Goal: Transaction & Acquisition: Purchase product/service

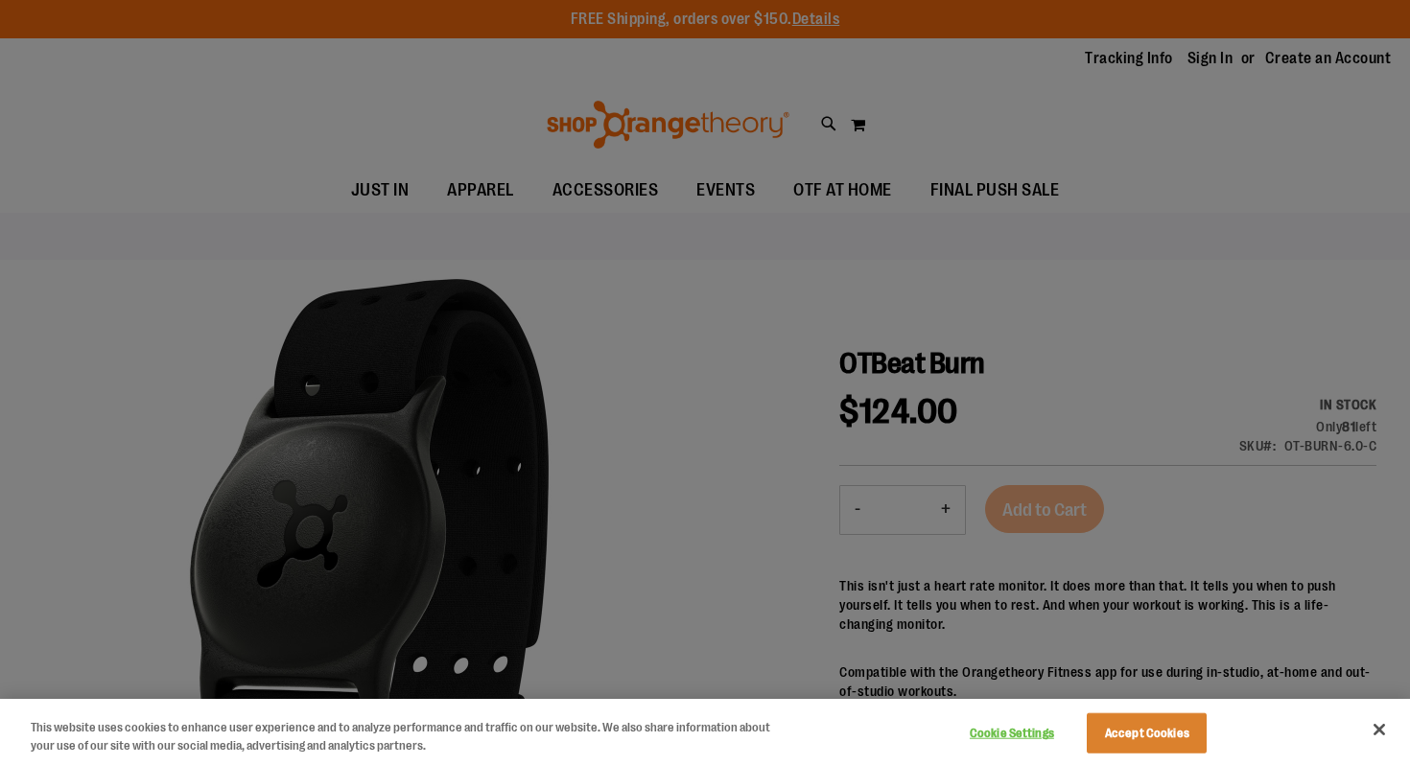
click at [588, 358] on div at bounding box center [705, 382] width 1410 height 765
click at [1381, 729] on button "Close" at bounding box center [1379, 730] width 42 height 42
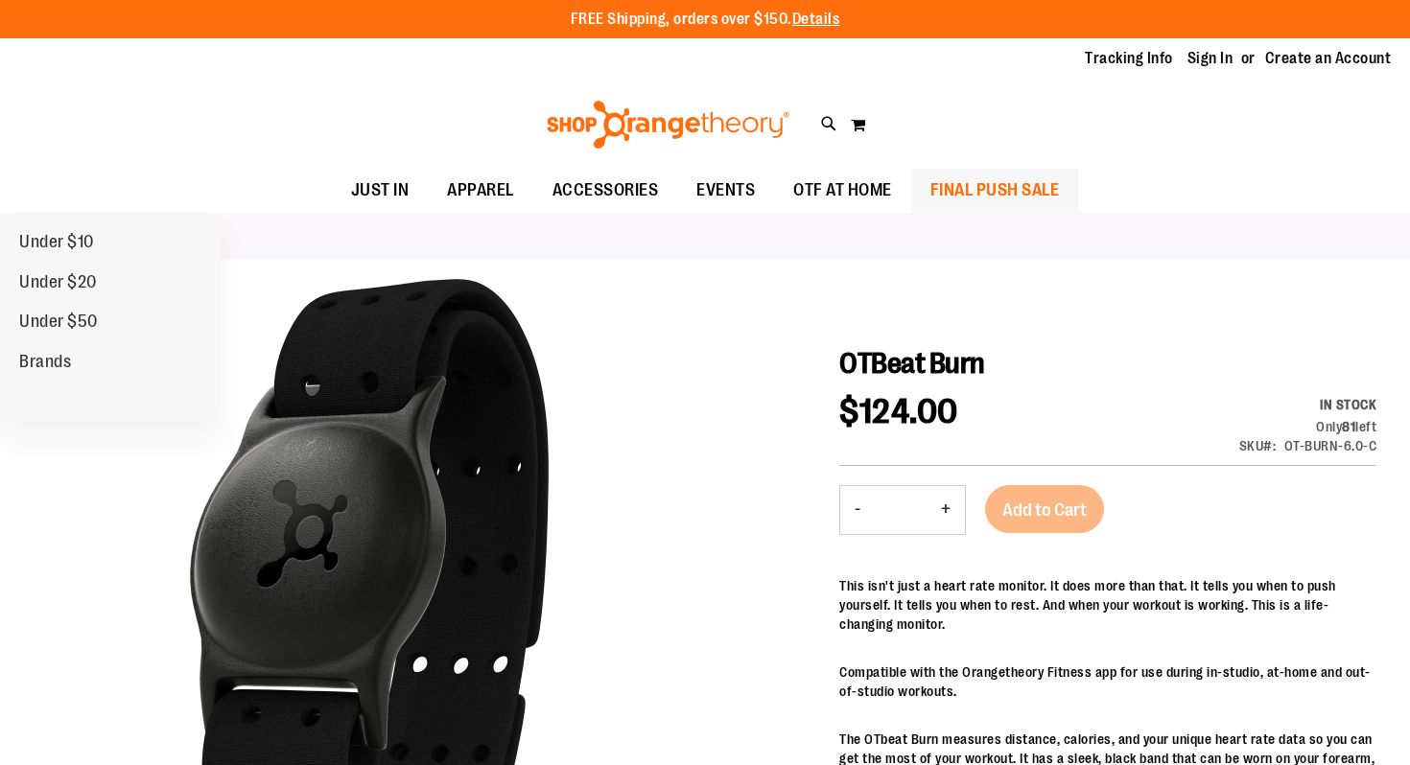
click at [945, 179] on span "FINAL PUSH SALE" at bounding box center [994, 190] width 129 height 43
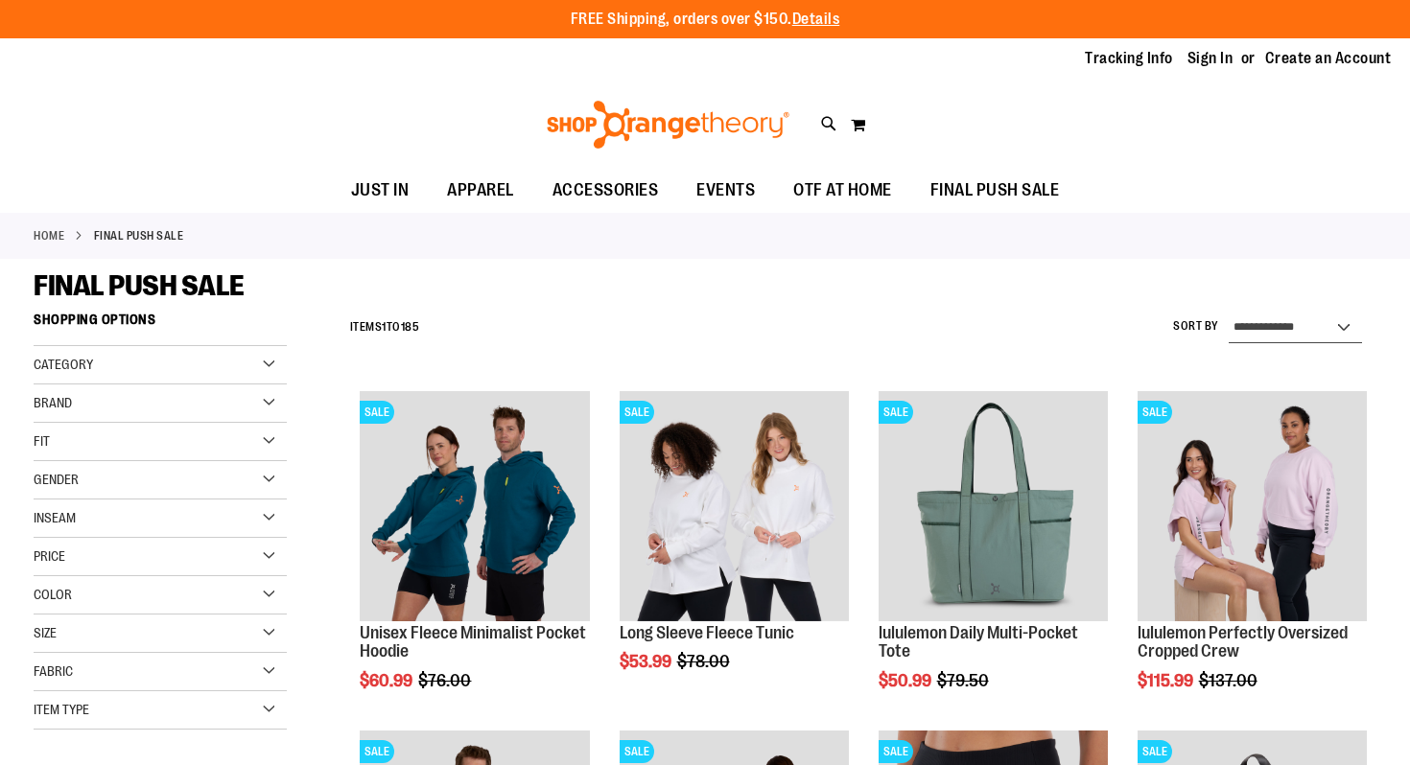
click at [1273, 320] on select "**********" at bounding box center [1294, 328] width 133 height 31
select select "*********"
click at [1228, 313] on select "**********" at bounding box center [1294, 328] width 133 height 31
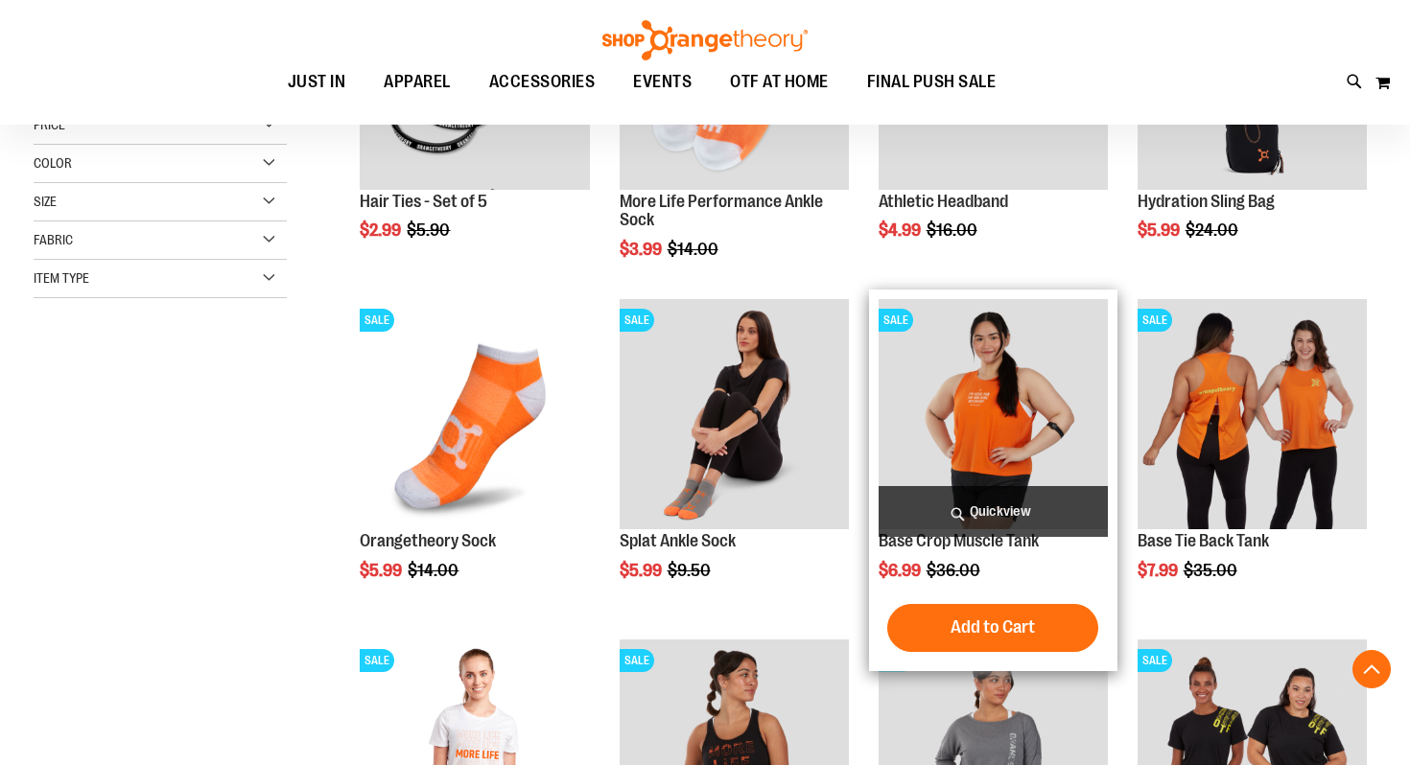
scroll to position [447, 0]
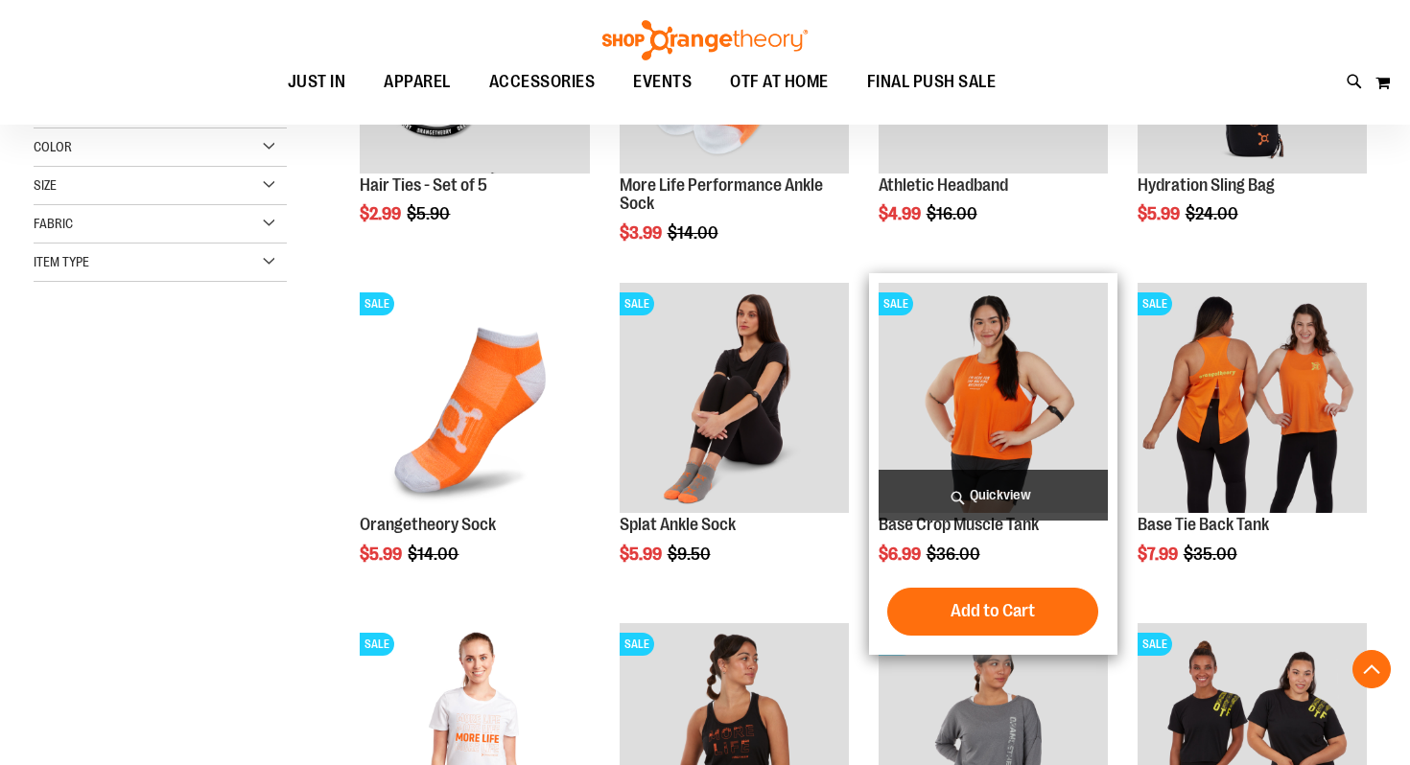
click at [950, 505] on span "Quickview" at bounding box center [992, 495] width 229 height 51
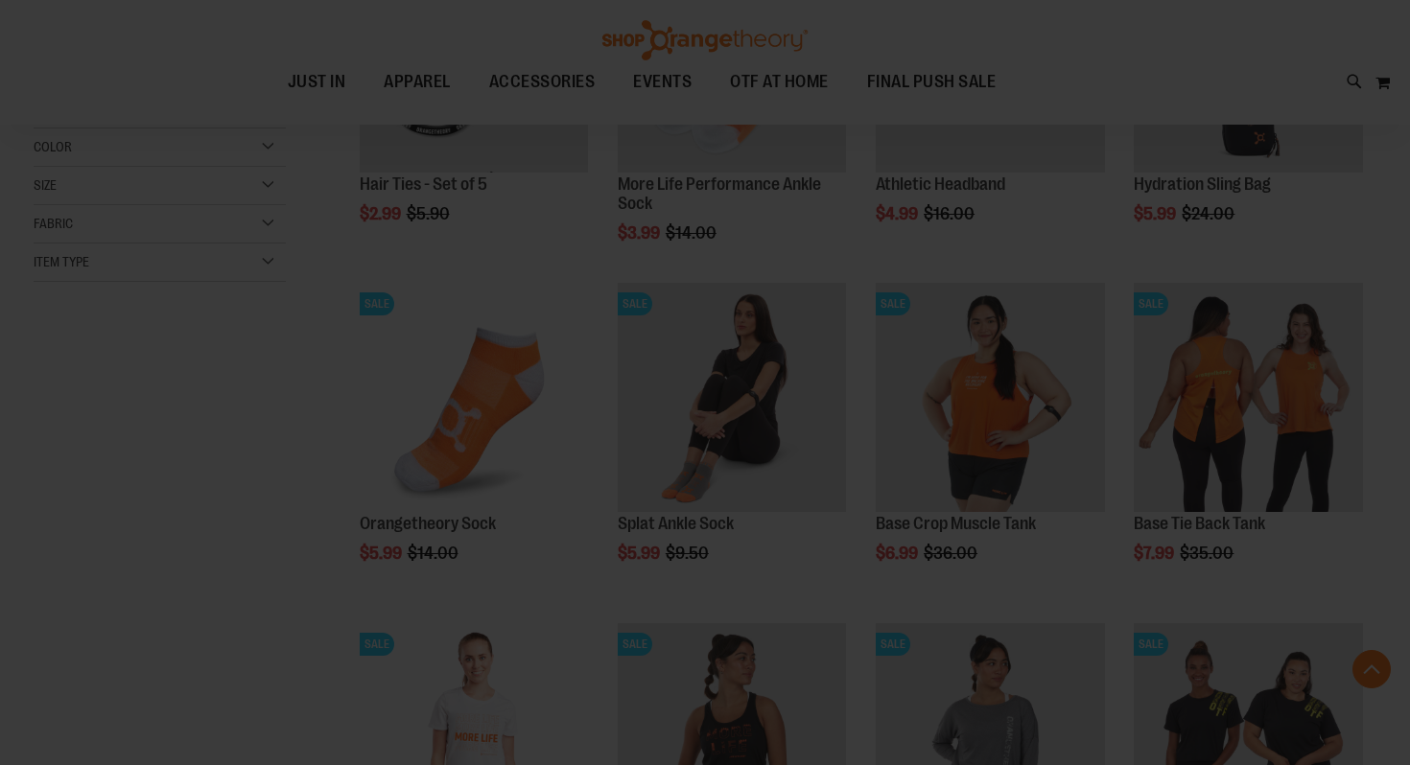
scroll to position [0, 0]
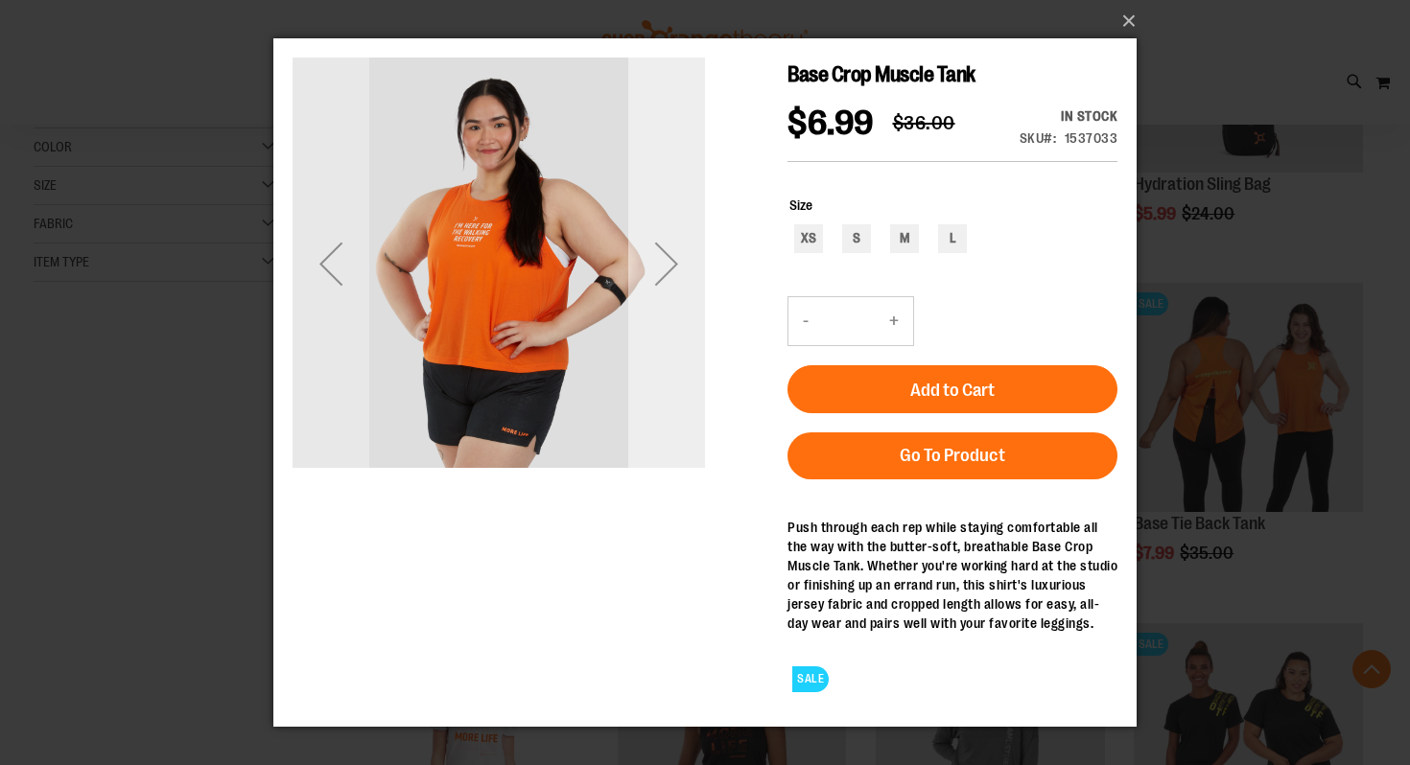
click at [666, 260] on div "Next" at bounding box center [666, 263] width 77 height 77
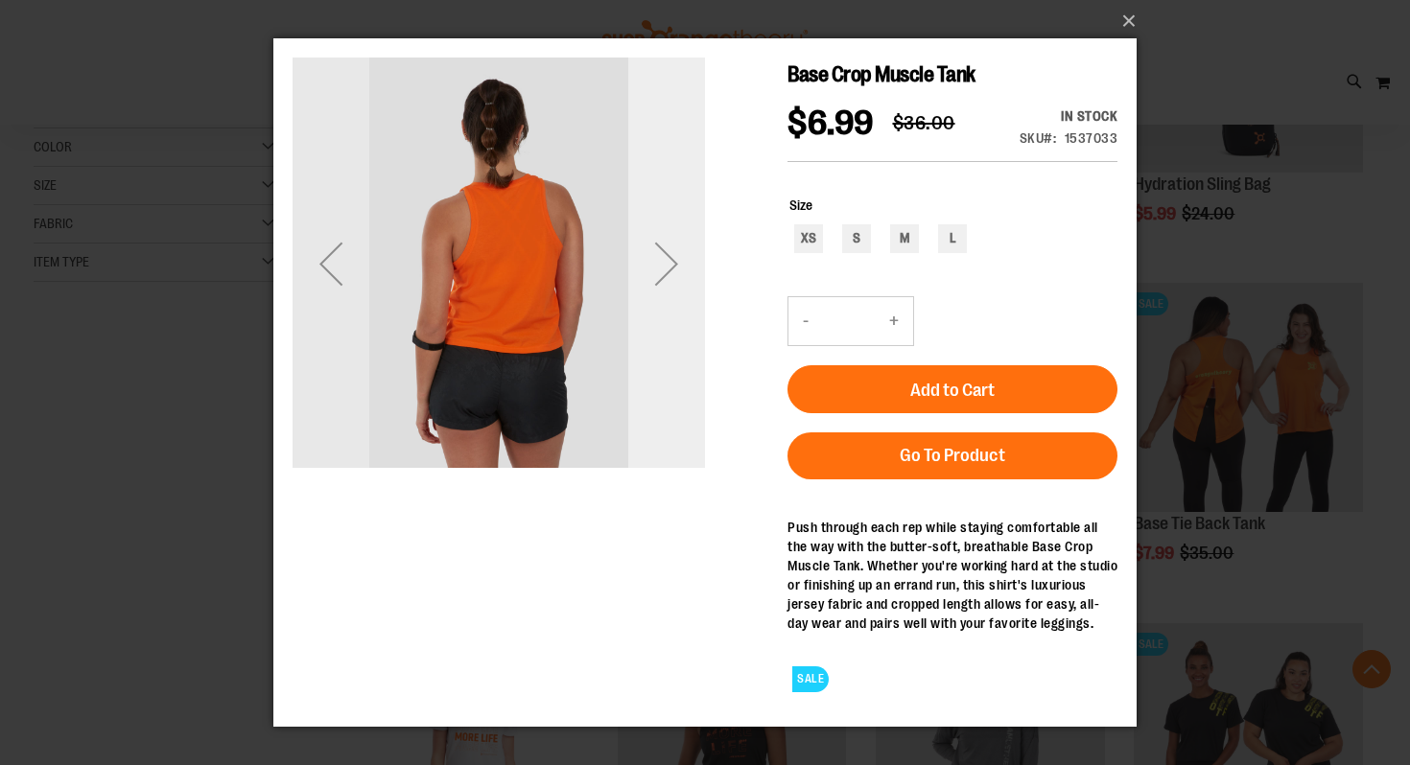
click at [666, 260] on div "Next" at bounding box center [666, 263] width 77 height 77
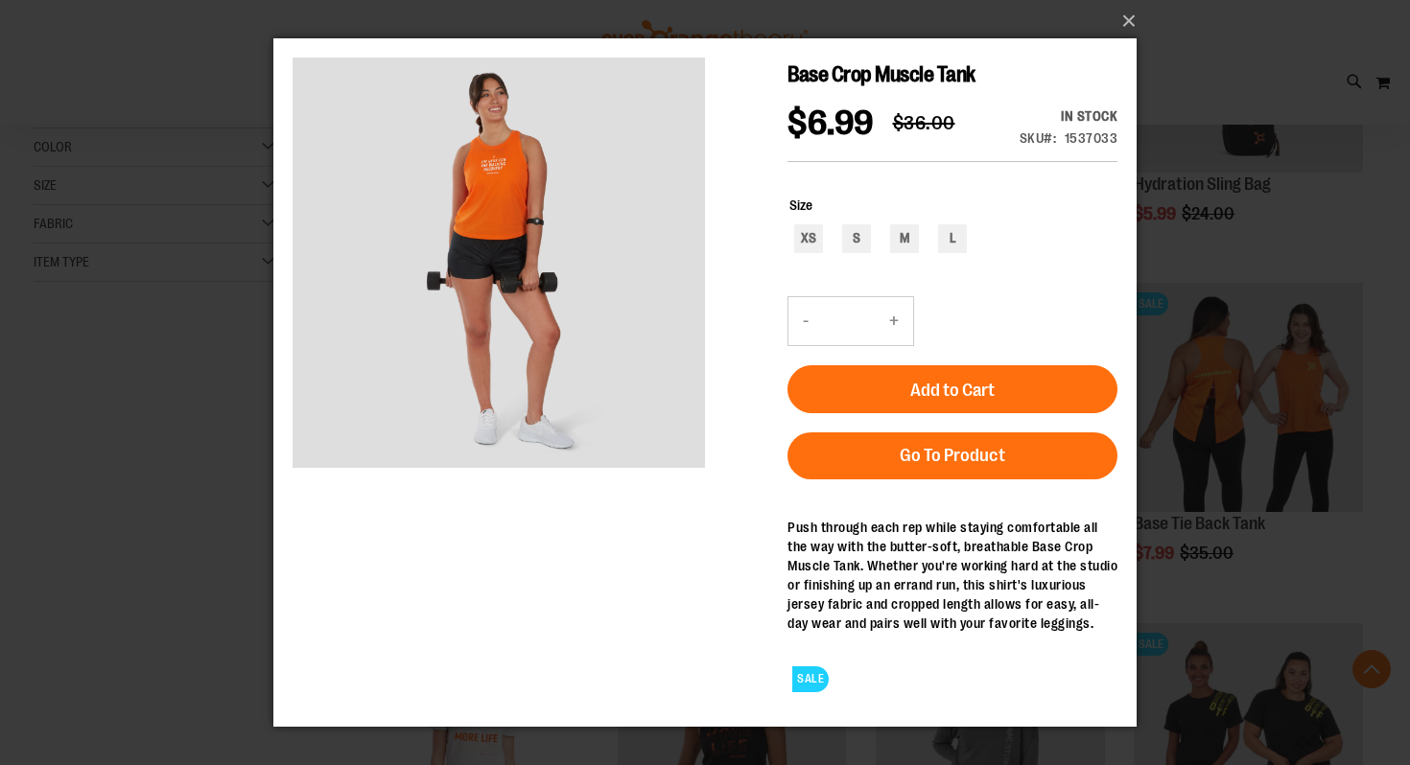
click at [1140, 314] on div "×" at bounding box center [705, 382] width 1410 height 765
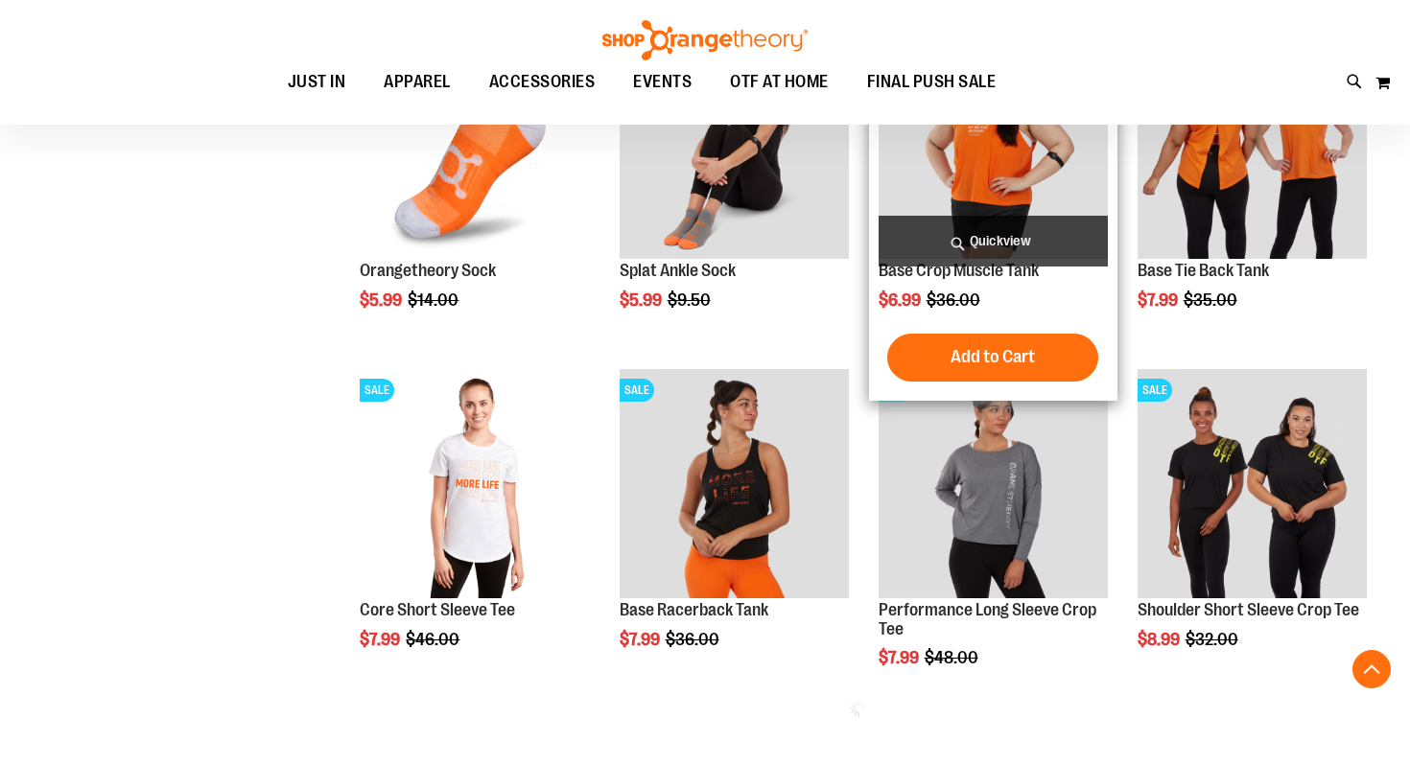
scroll to position [790, 0]
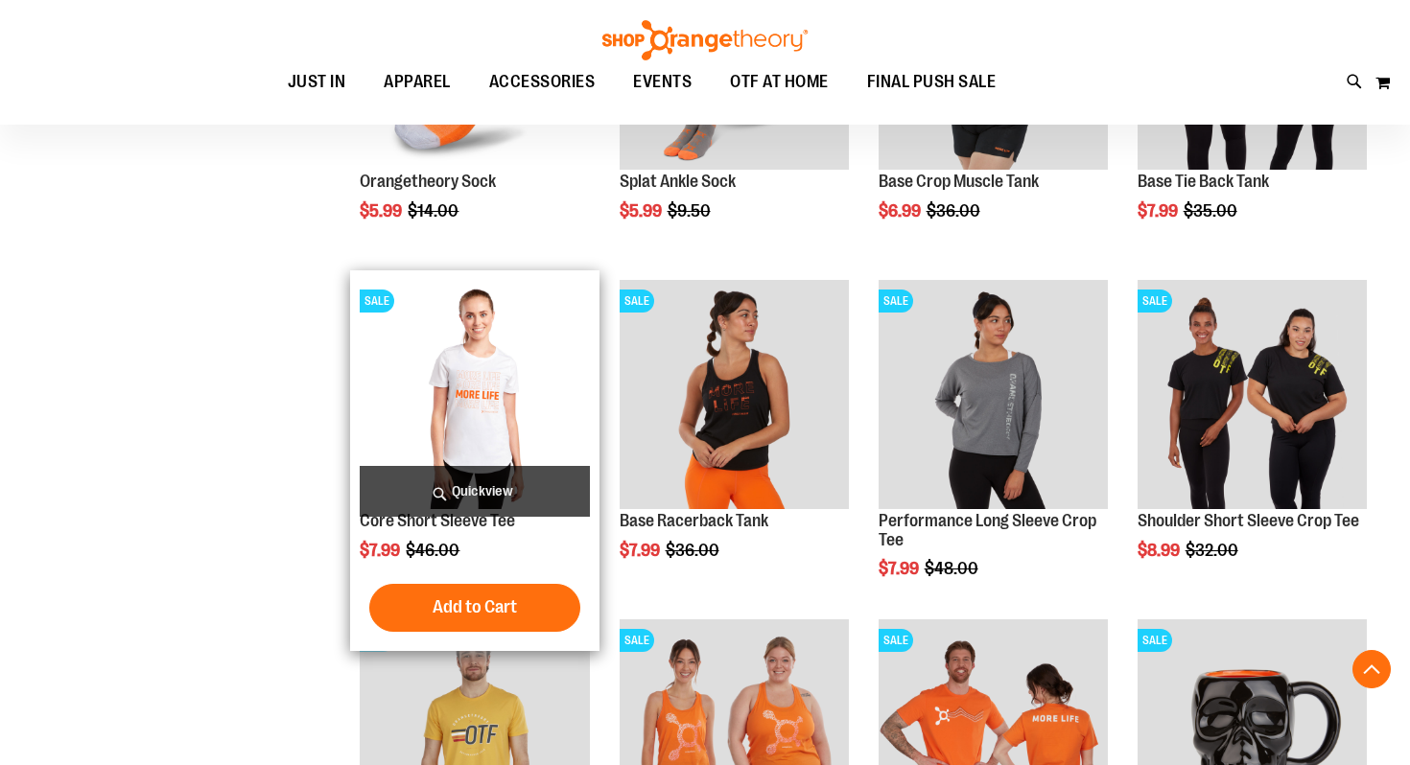
click at [549, 484] on span "Quickview" at bounding box center [474, 491] width 229 height 51
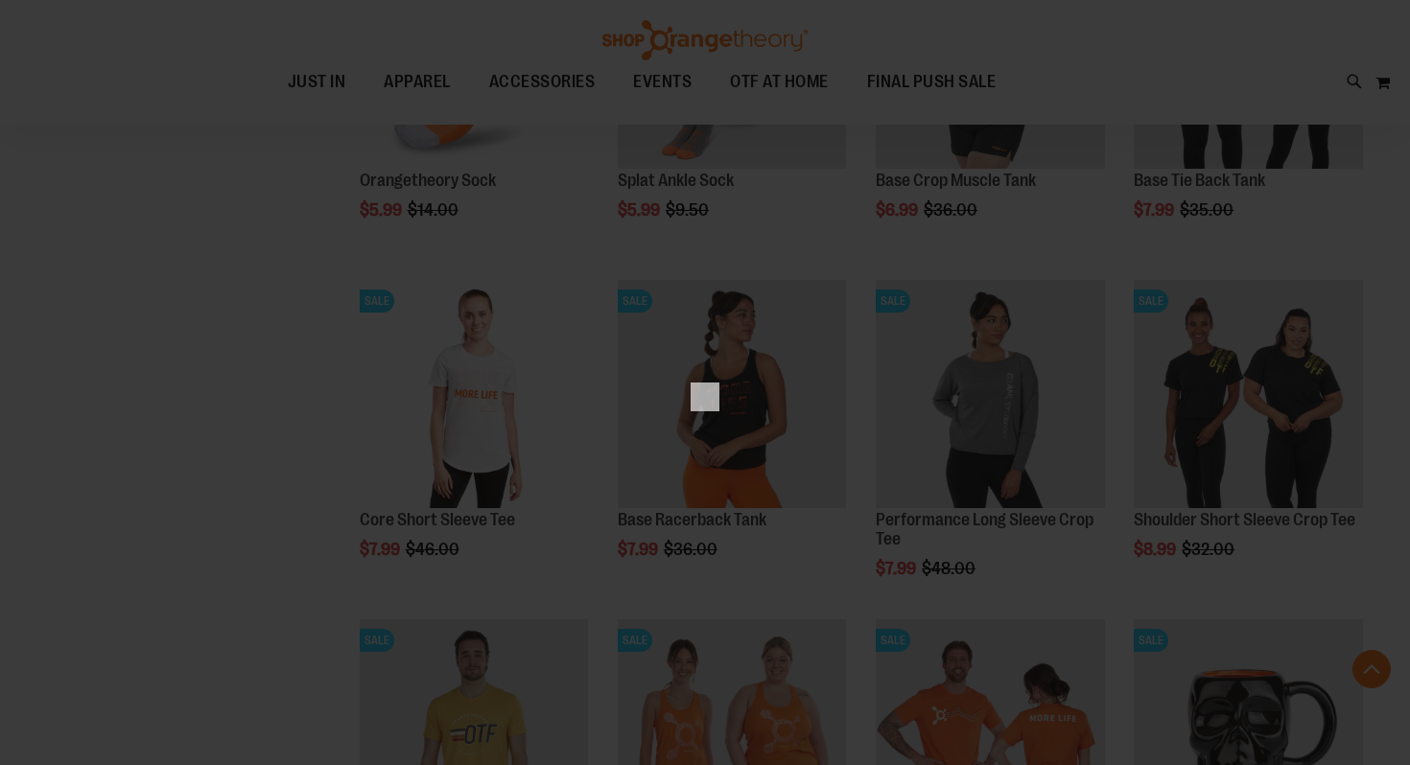
scroll to position [0, 0]
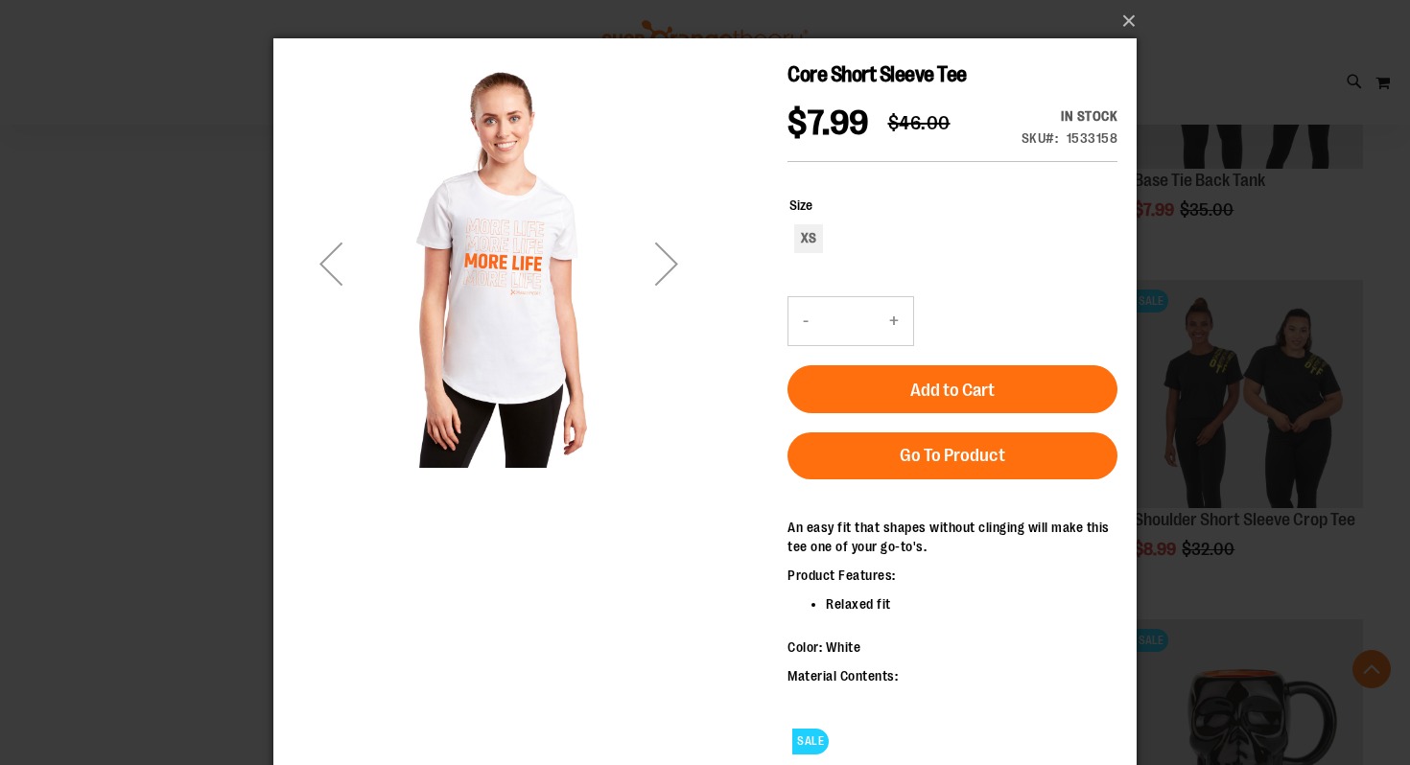
click at [671, 270] on div "Next" at bounding box center [666, 263] width 77 height 77
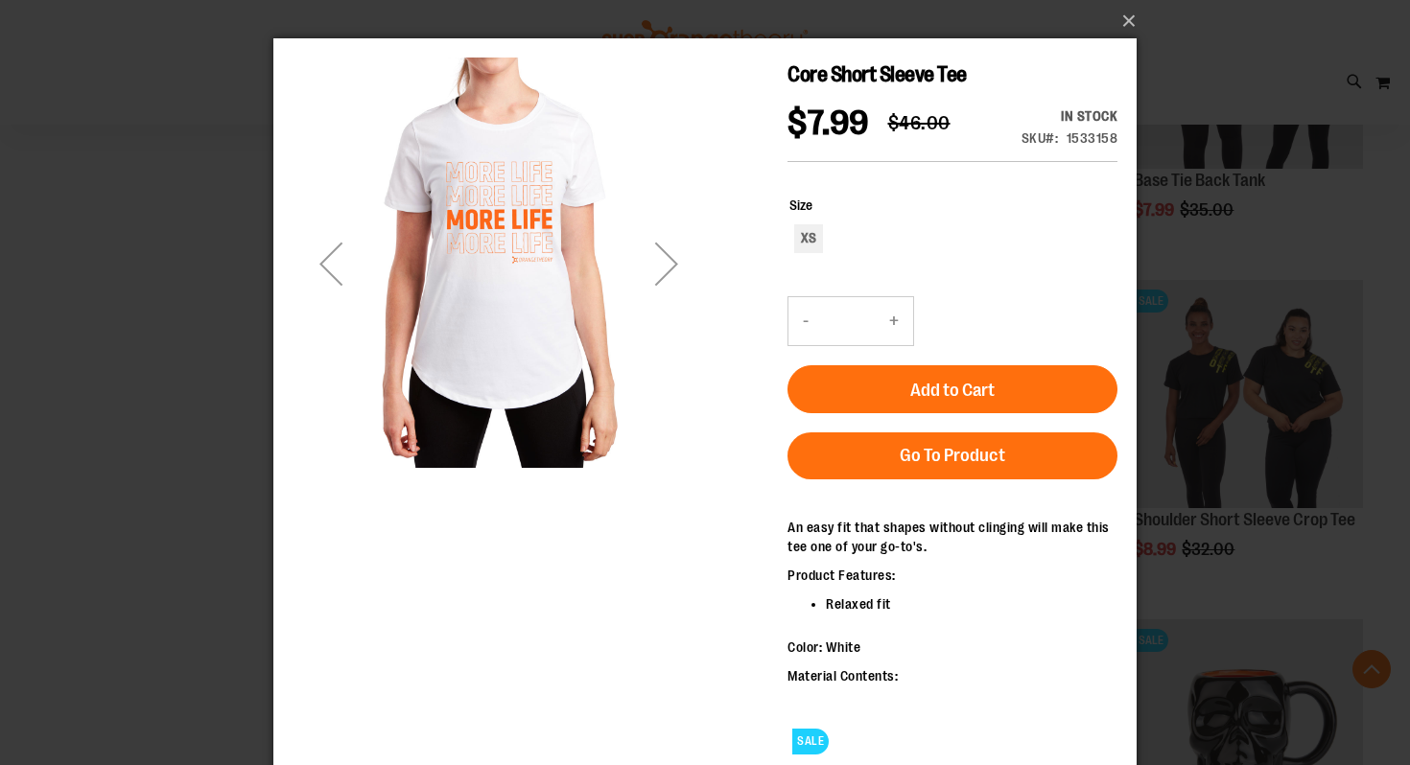
click at [671, 270] on div "Next" at bounding box center [666, 263] width 77 height 77
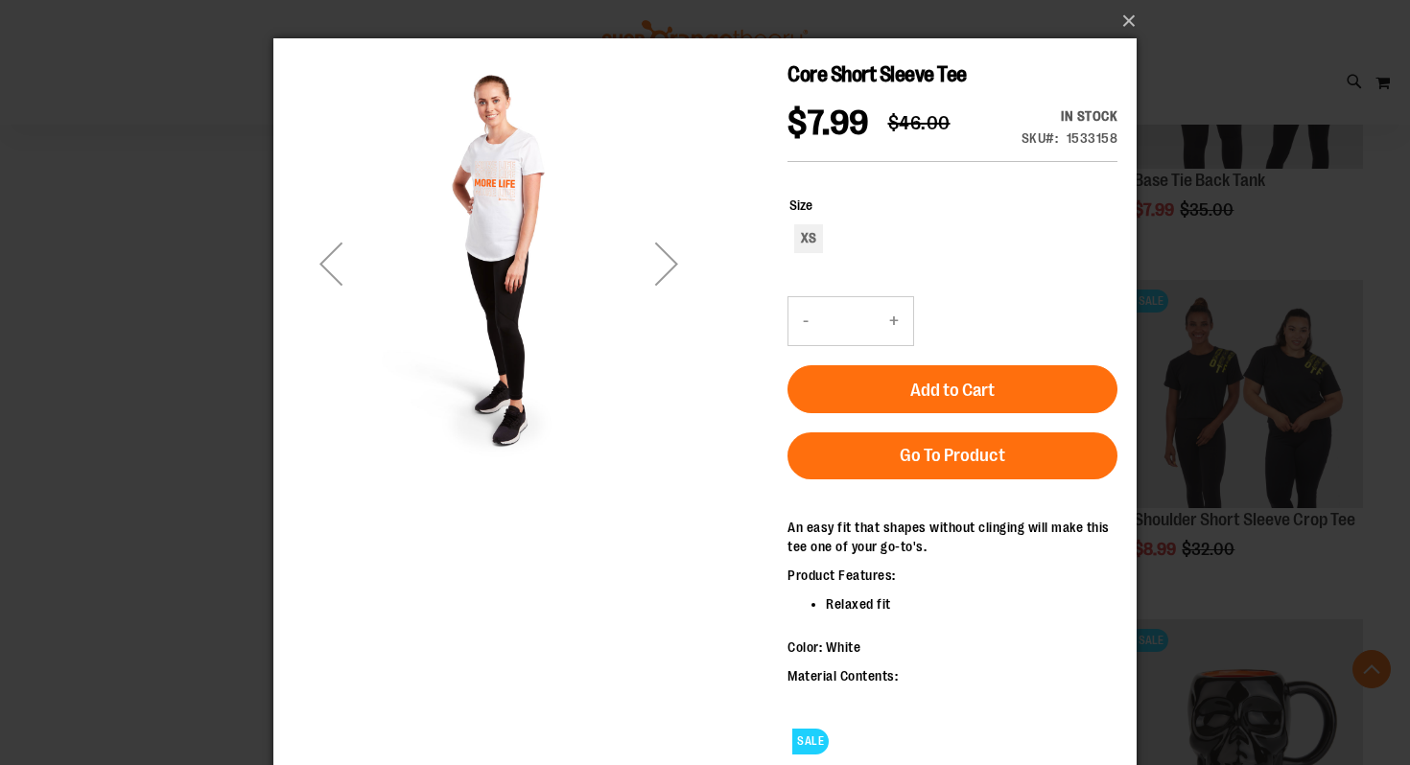
click at [671, 270] on div "Next" at bounding box center [666, 263] width 77 height 77
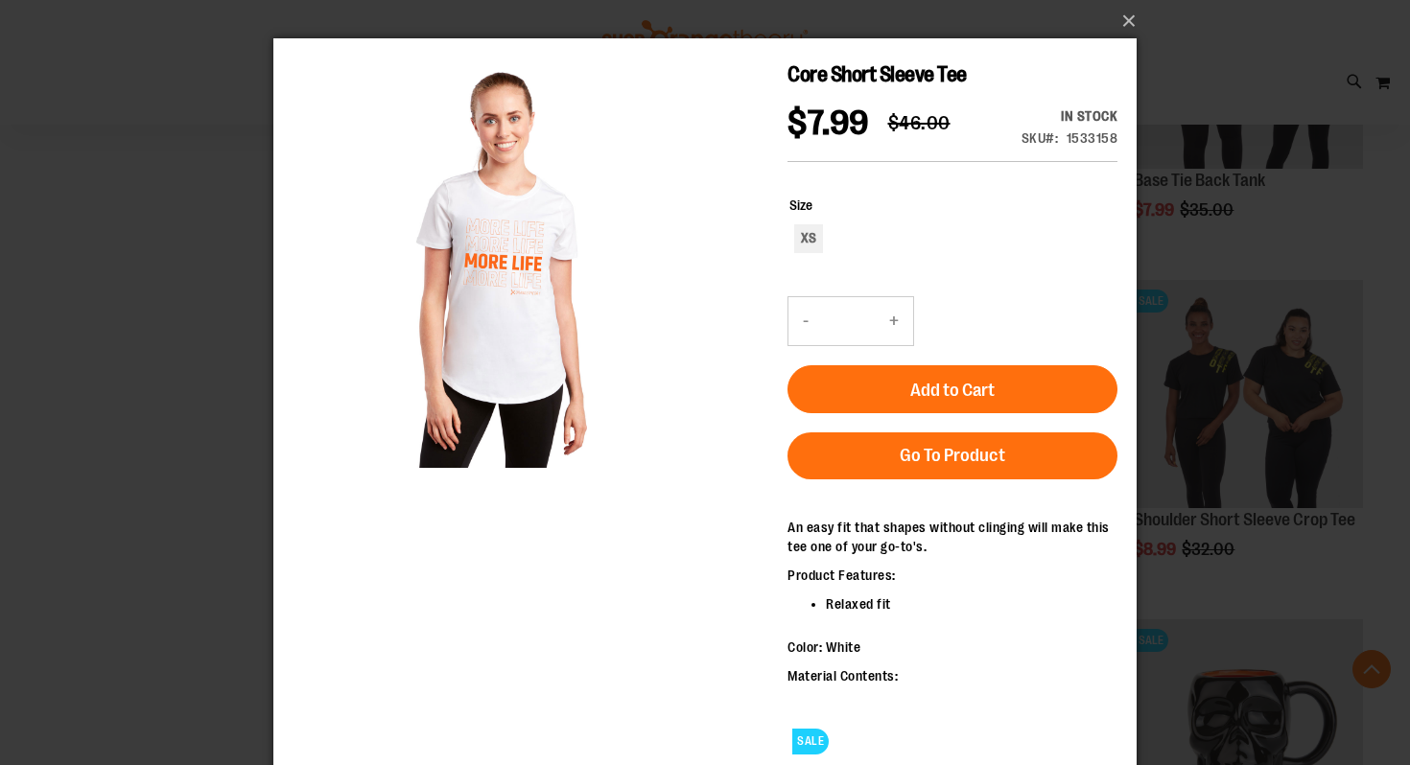
click at [1223, 339] on div "×" at bounding box center [705, 382] width 1410 height 765
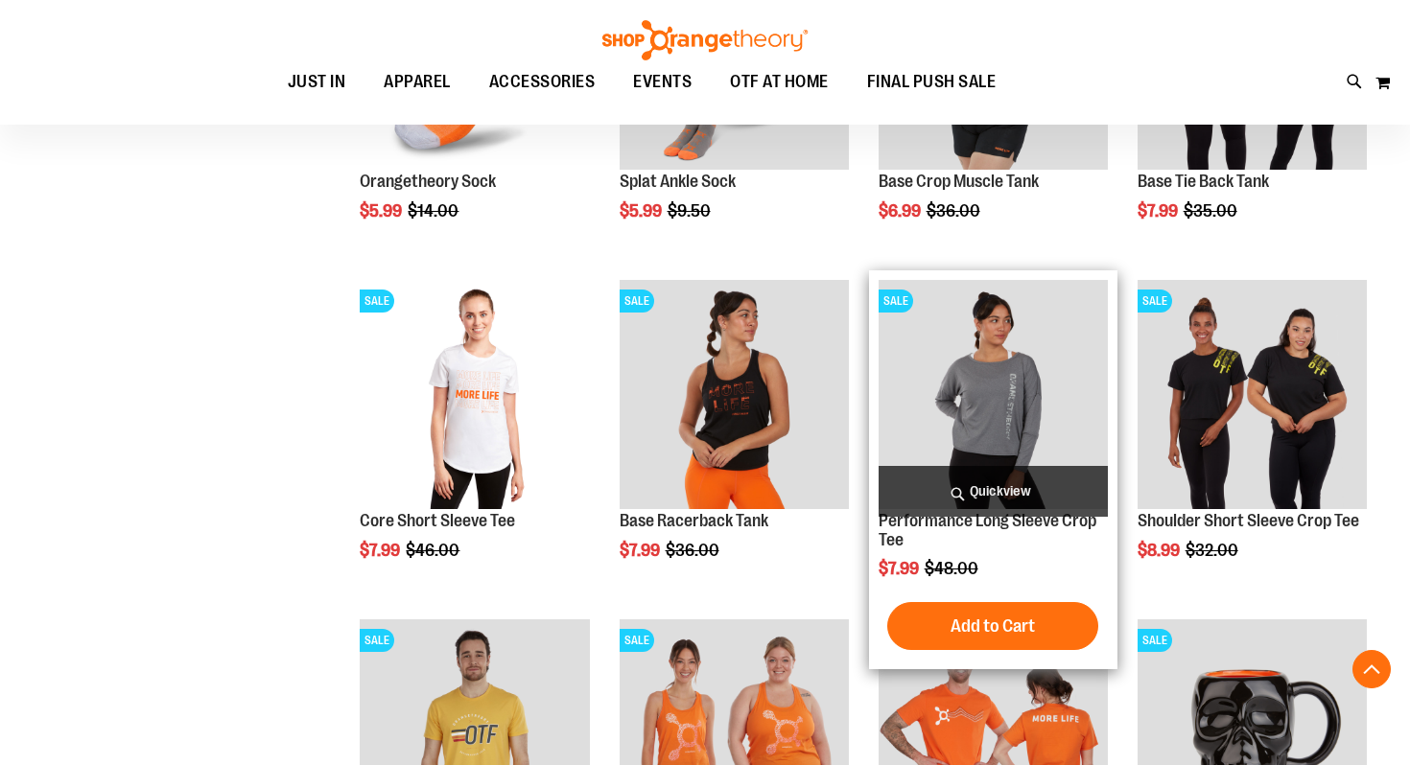
click at [1032, 485] on span "Quickview" at bounding box center [992, 491] width 229 height 51
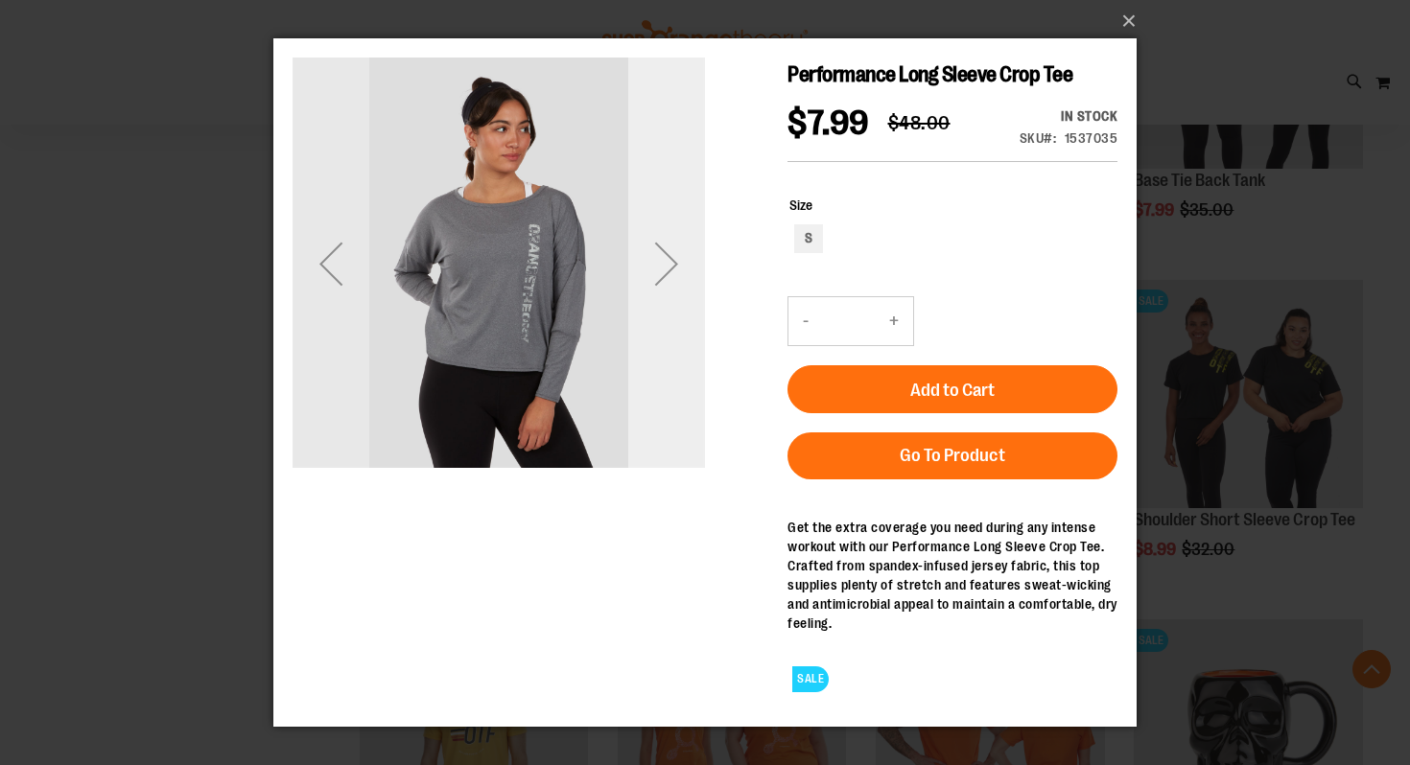
click at [676, 268] on div "Next" at bounding box center [666, 263] width 77 height 77
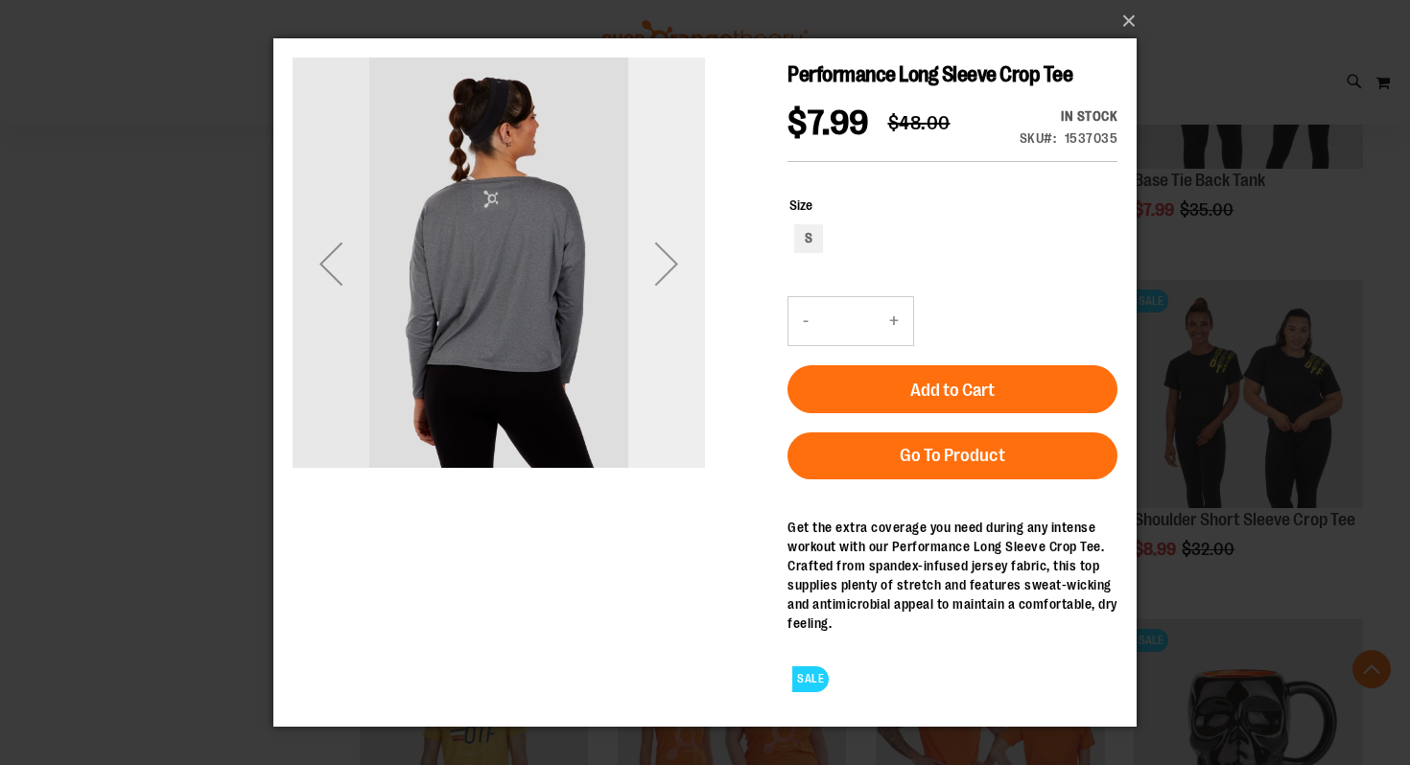
click at [676, 268] on div "Next" at bounding box center [666, 263] width 77 height 77
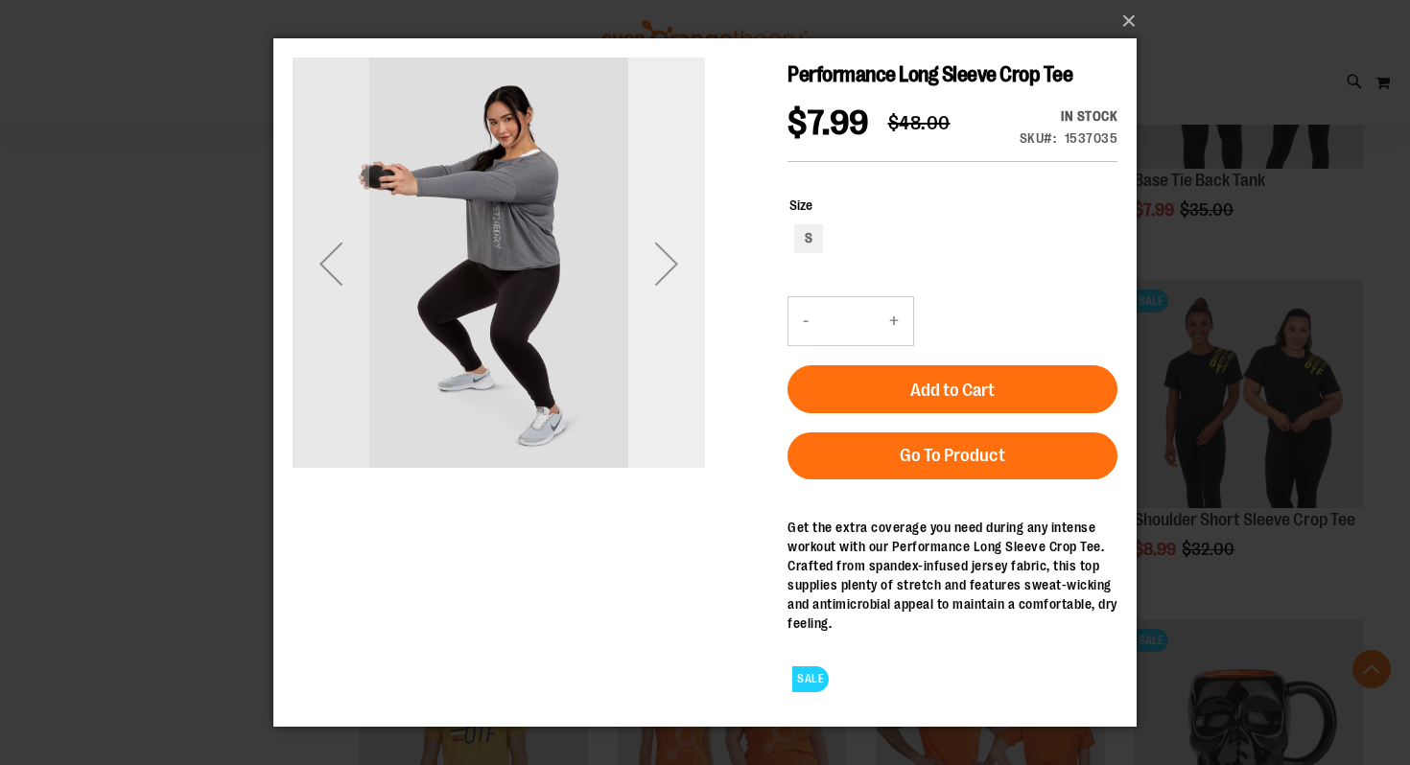
click at [676, 268] on div "Next" at bounding box center [666, 263] width 77 height 77
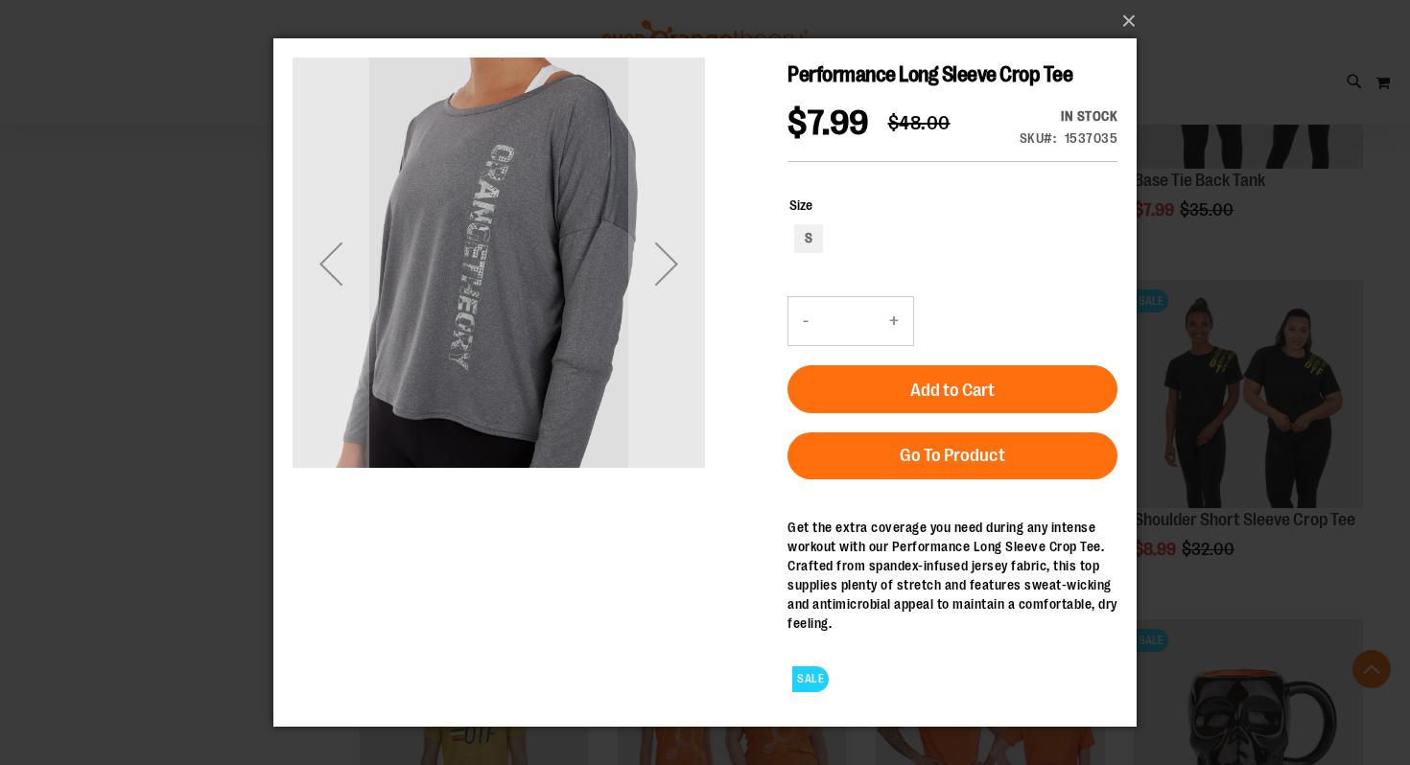
click at [698, 282] on div "Next" at bounding box center [666, 263] width 77 height 77
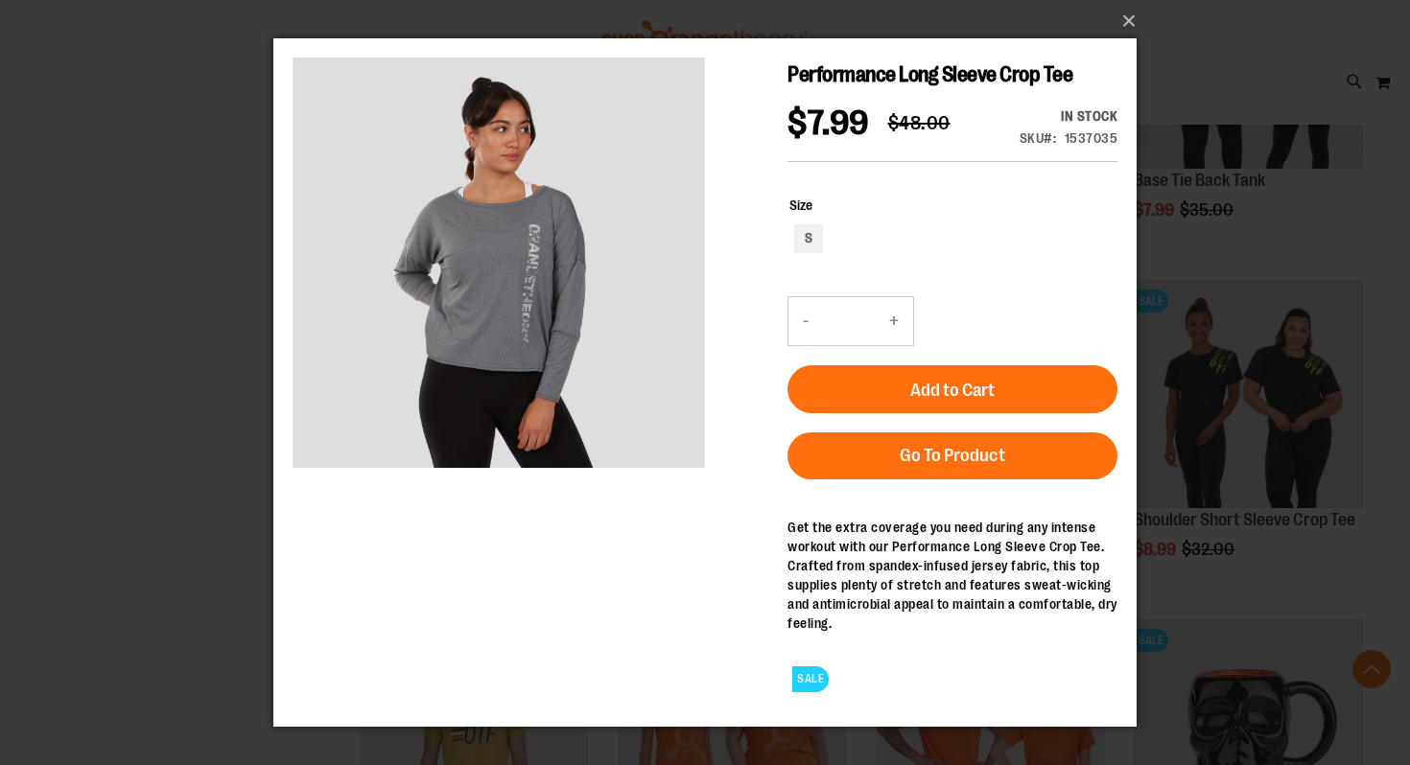
drag, startPoint x: 862, startPoint y: 225, endPoint x: 1137, endPoint y: 264, distance: 277.8
click at [1137, 264] on div "×" at bounding box center [705, 382] width 1410 height 765
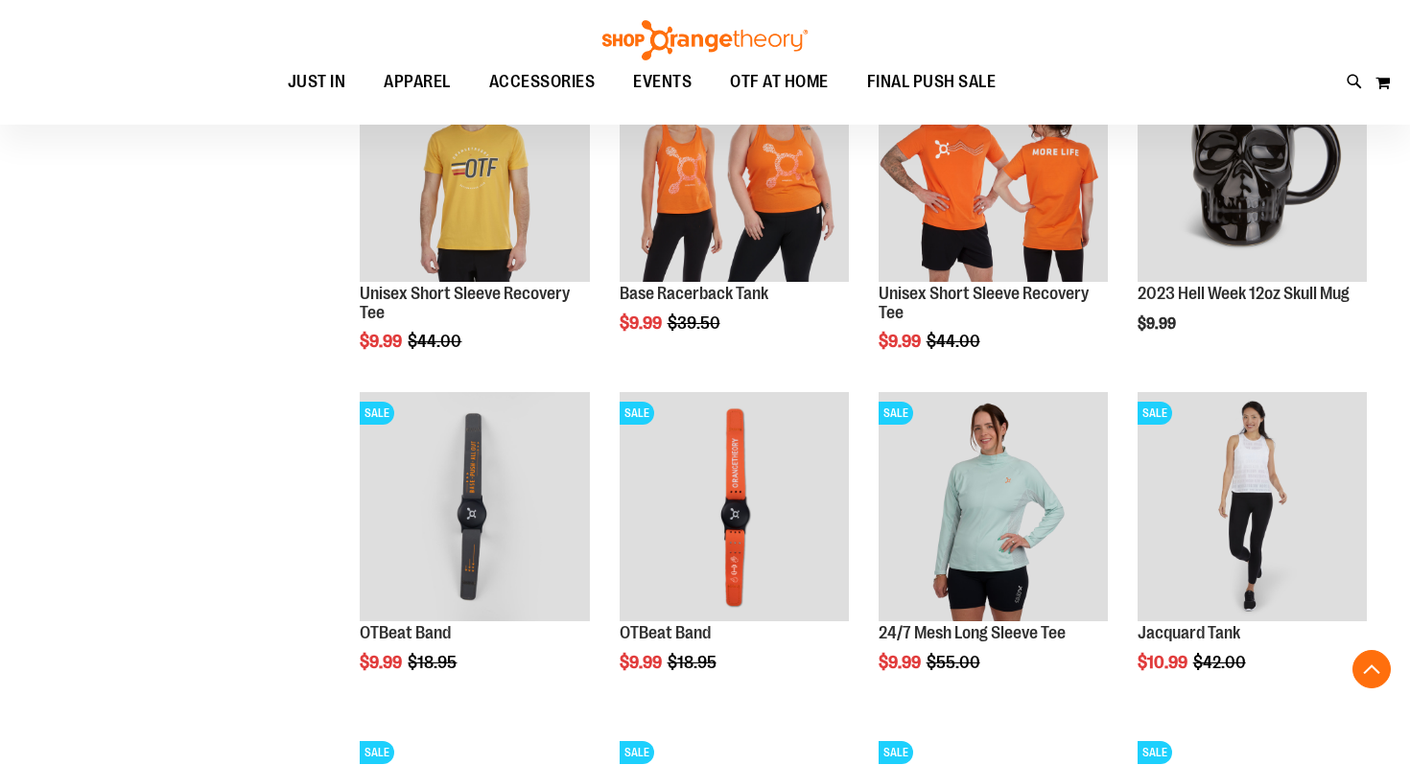
scroll to position [1370, 0]
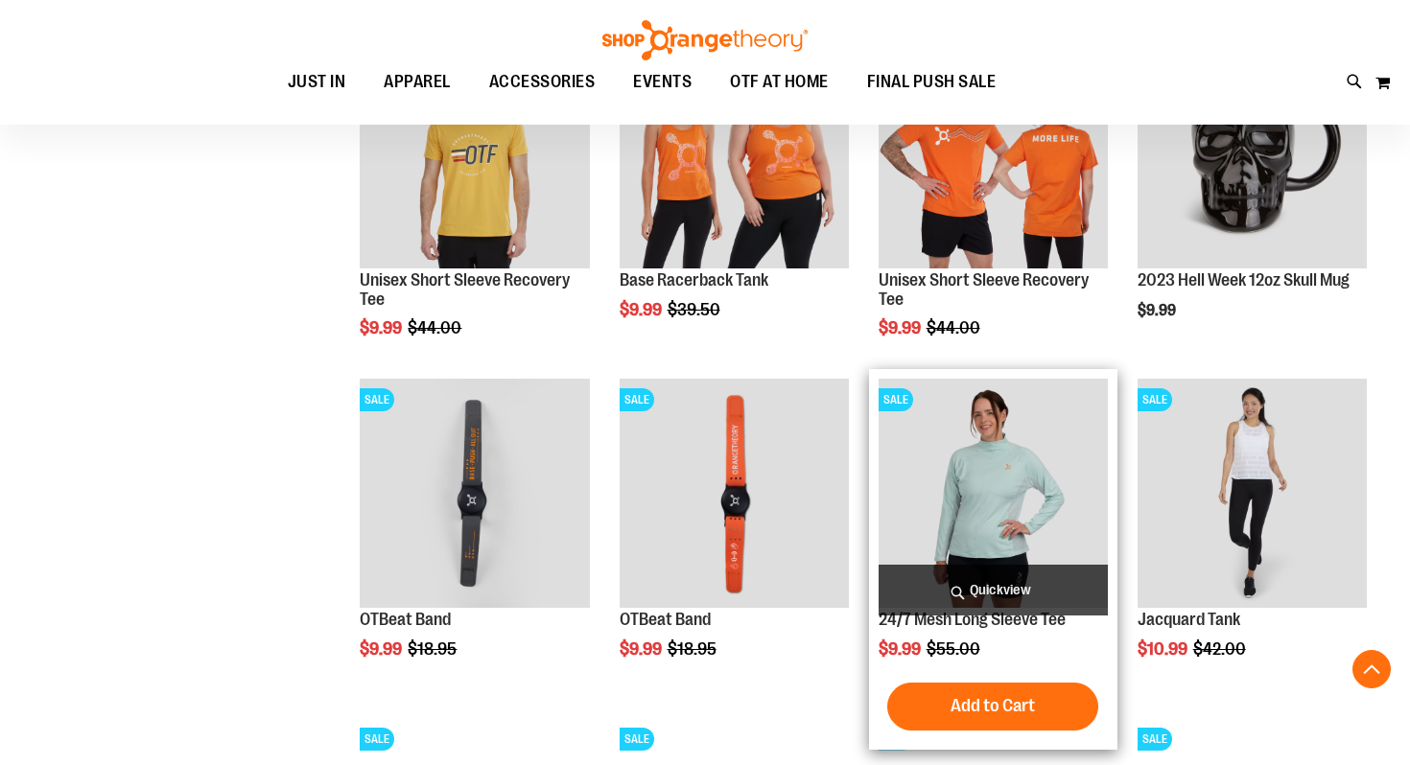
click at [1010, 586] on span "Quickview" at bounding box center [992, 590] width 229 height 51
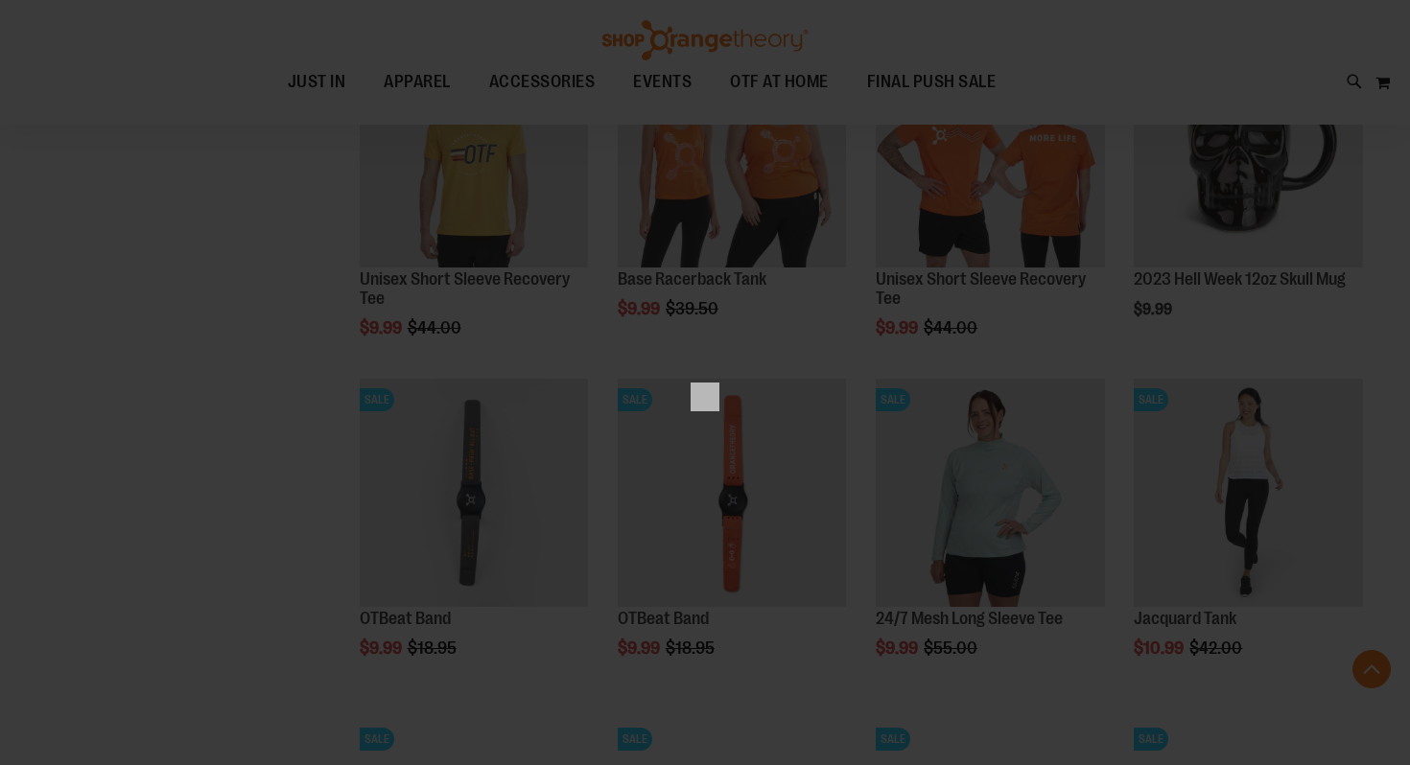
scroll to position [0, 0]
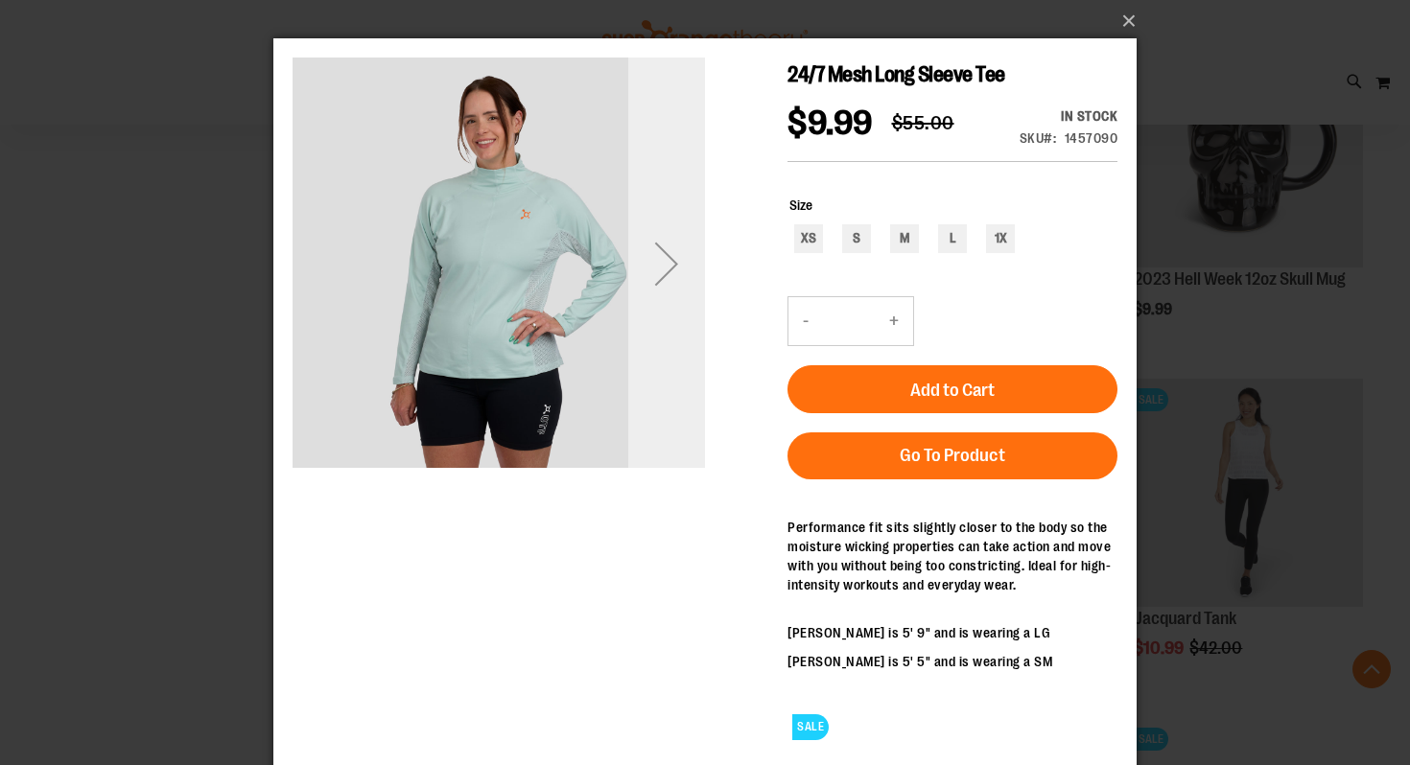
click at [669, 280] on div "Next" at bounding box center [666, 263] width 77 height 77
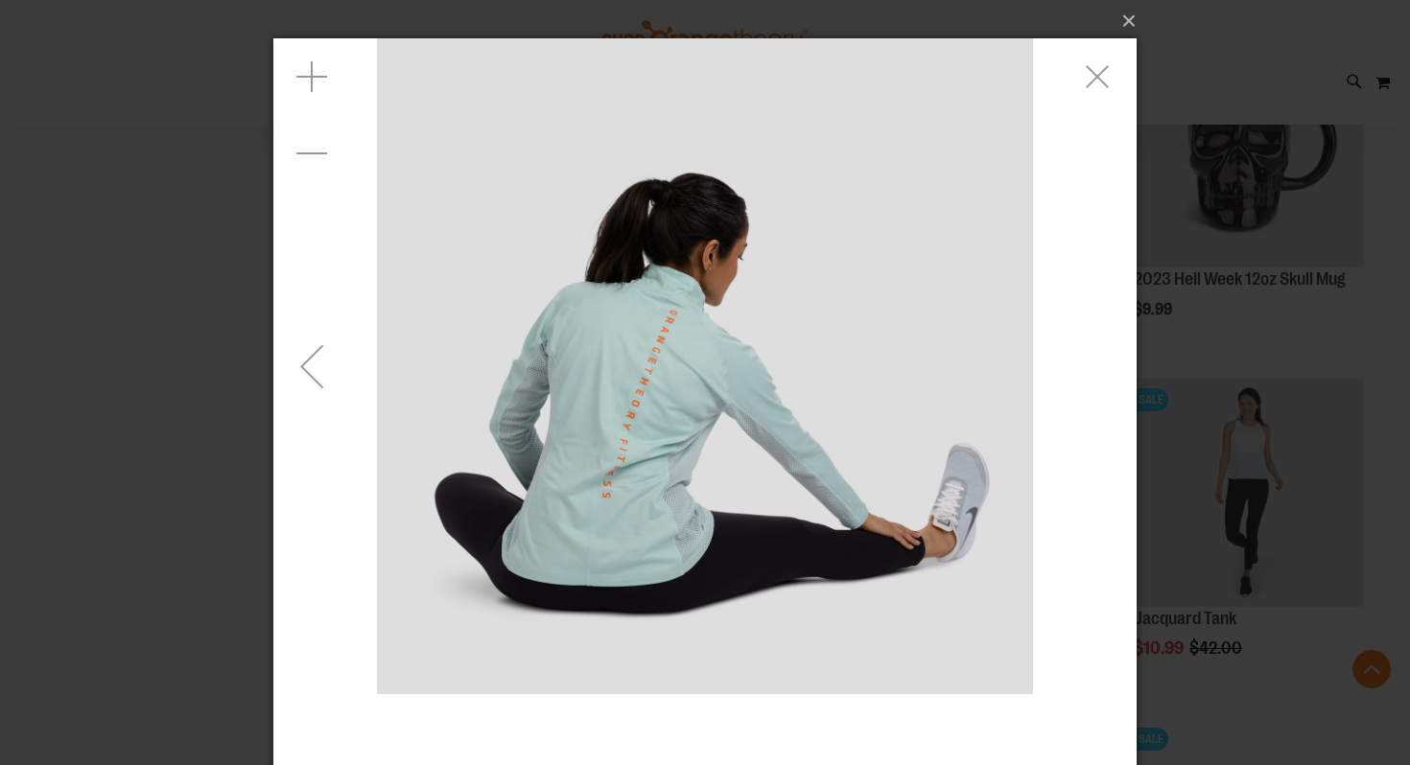
click at [298, 362] on div "Previous" at bounding box center [311, 366] width 77 height 77
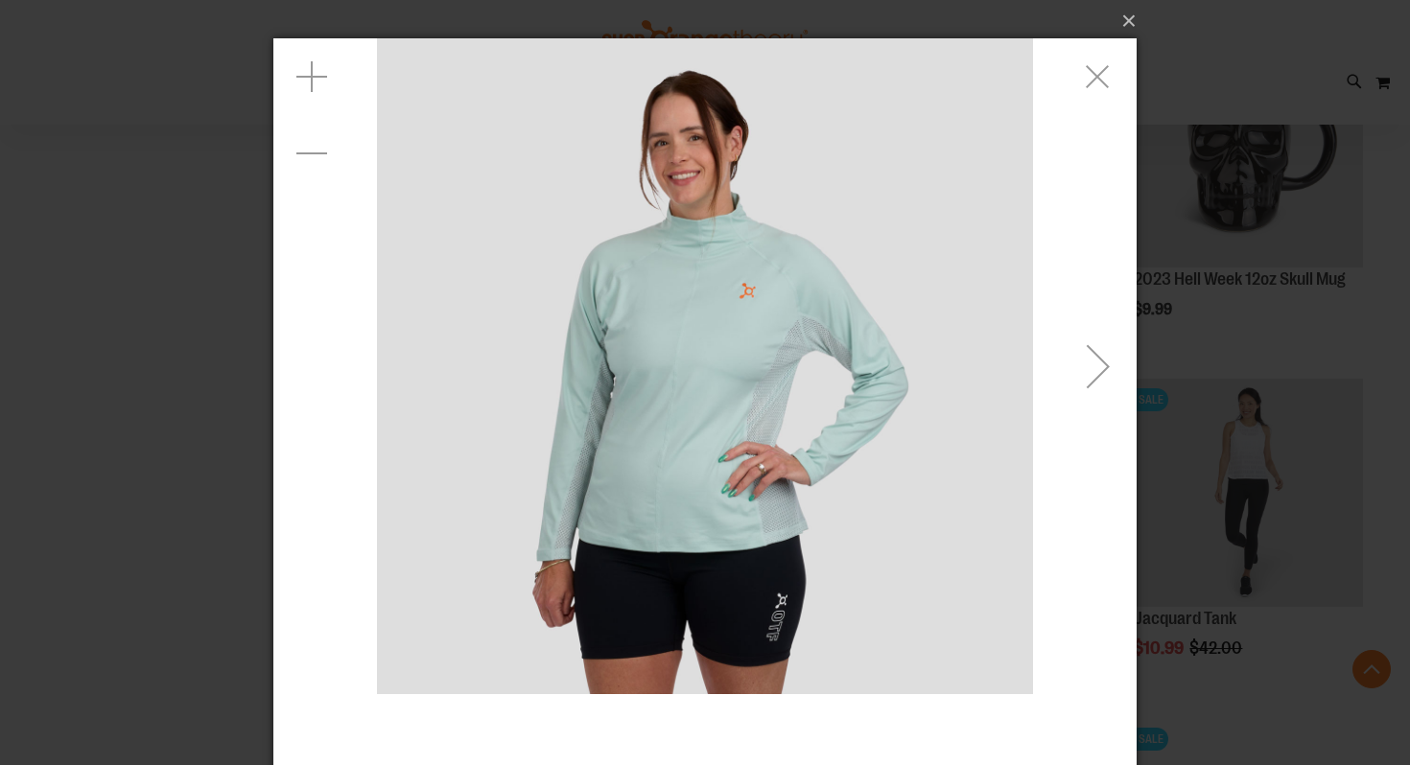
click at [298, 362] on div "carousel" at bounding box center [704, 366] width 863 height 656
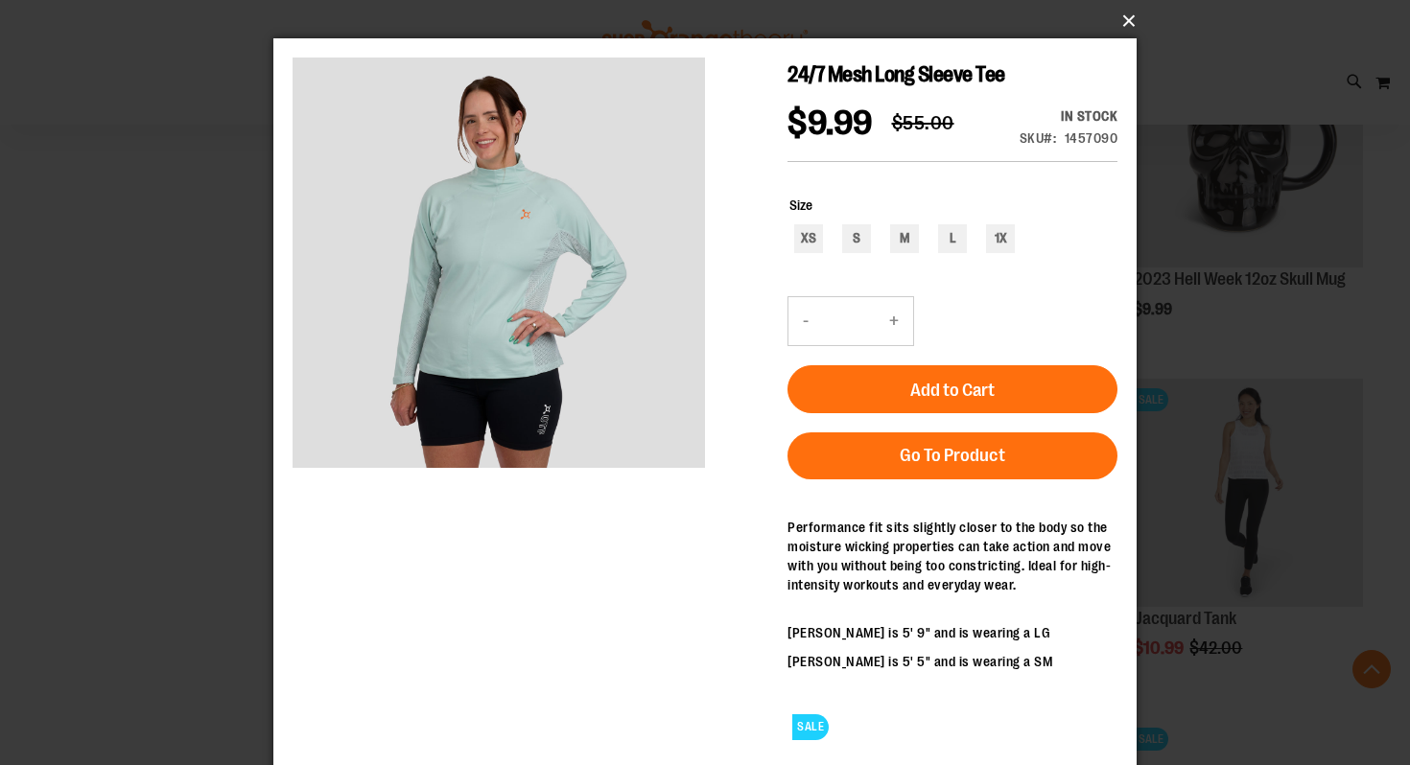
click at [1124, 22] on button "×" at bounding box center [710, 21] width 863 height 42
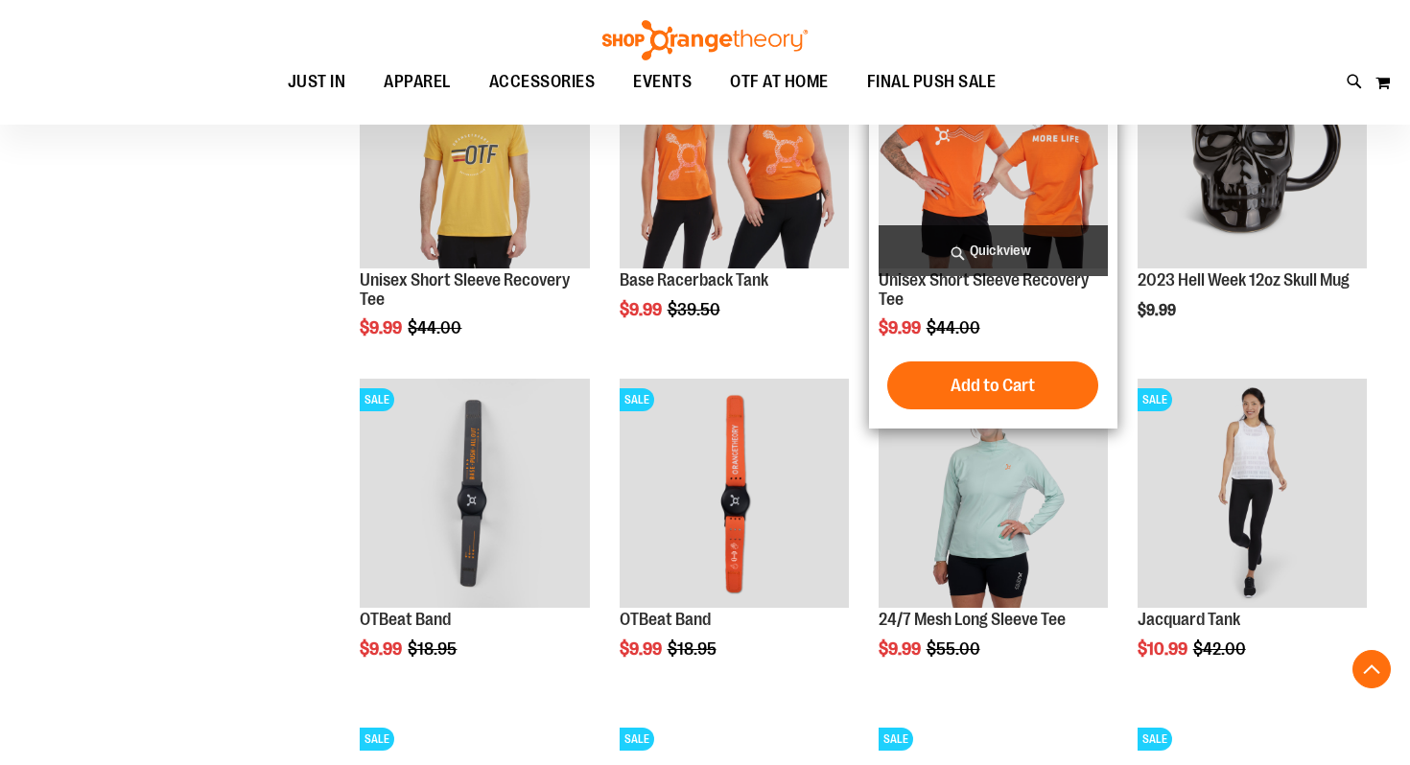
scroll to position [1387, 0]
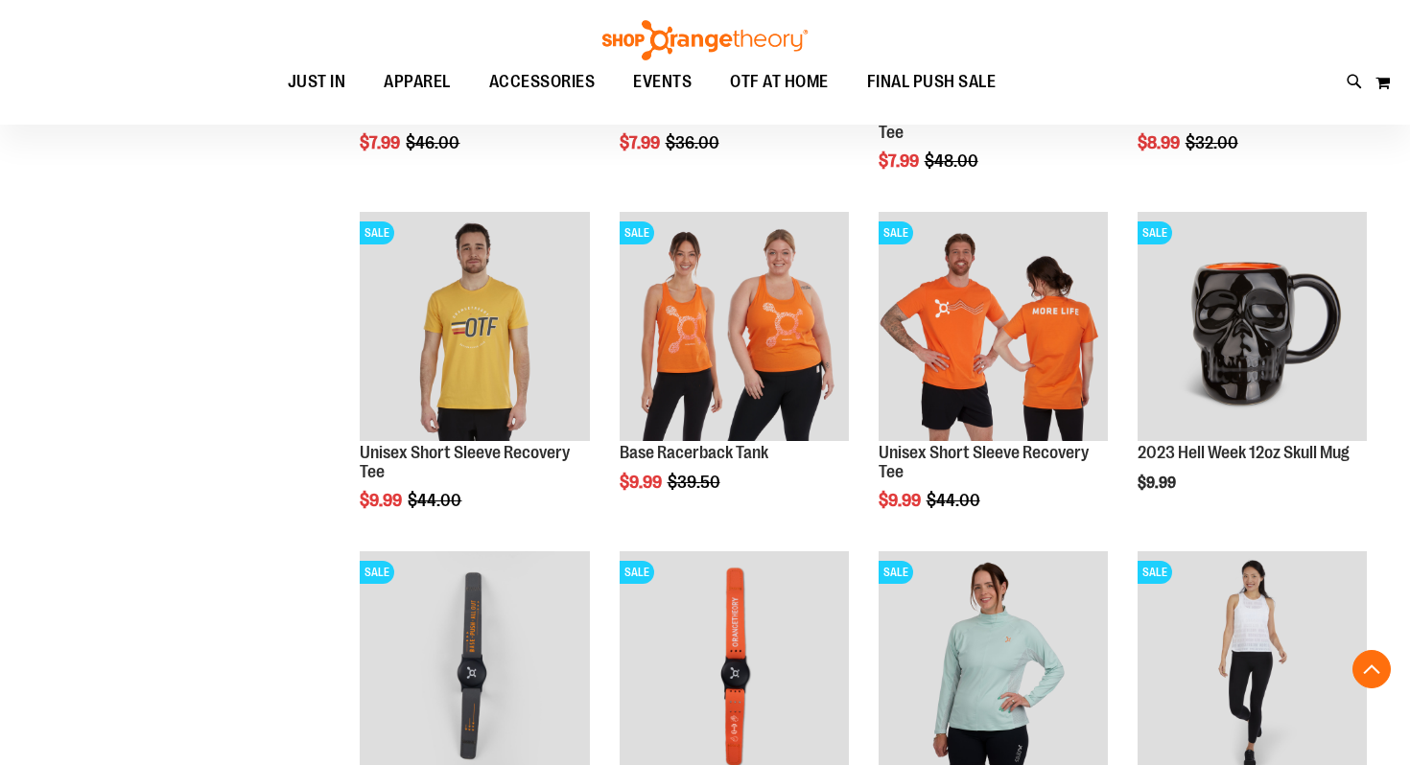
scroll to position [462, 0]
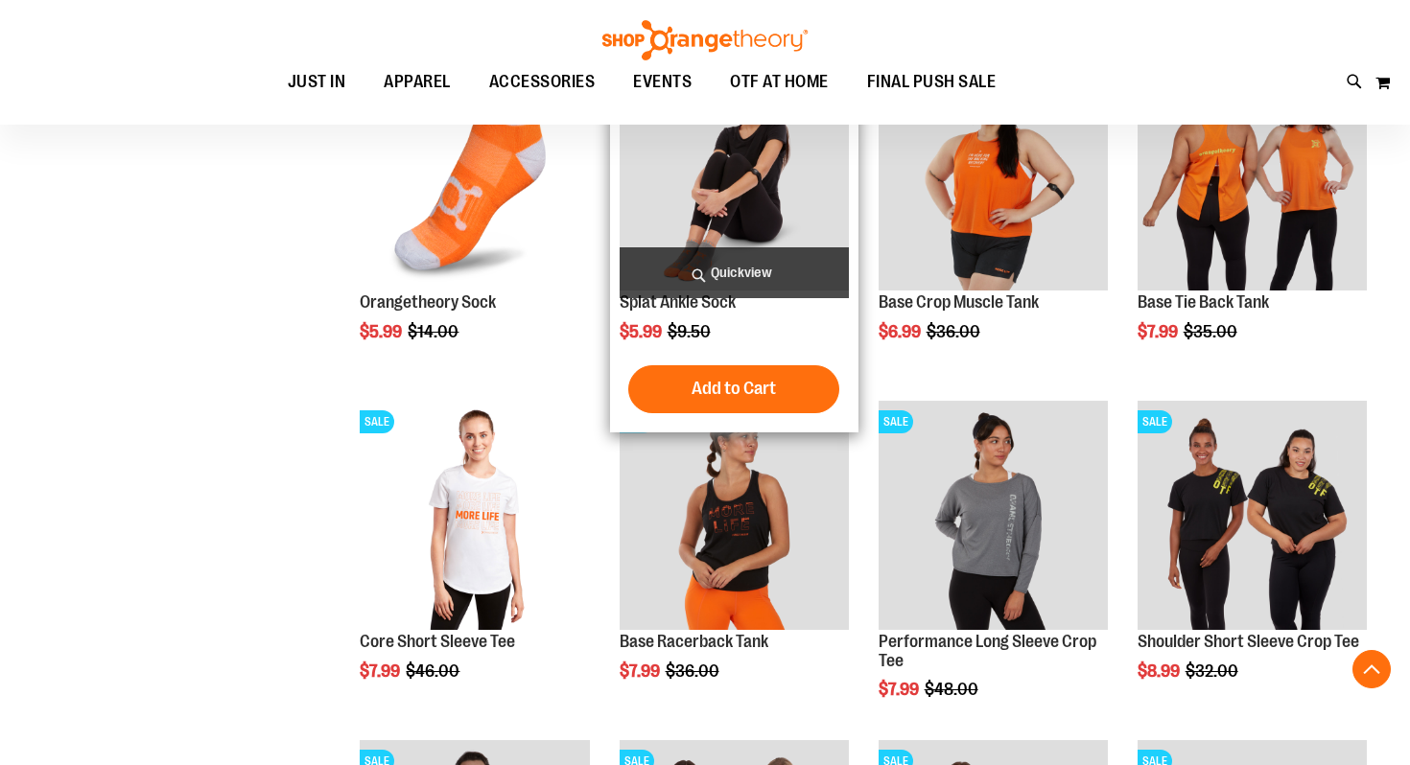
scroll to position [673, 0]
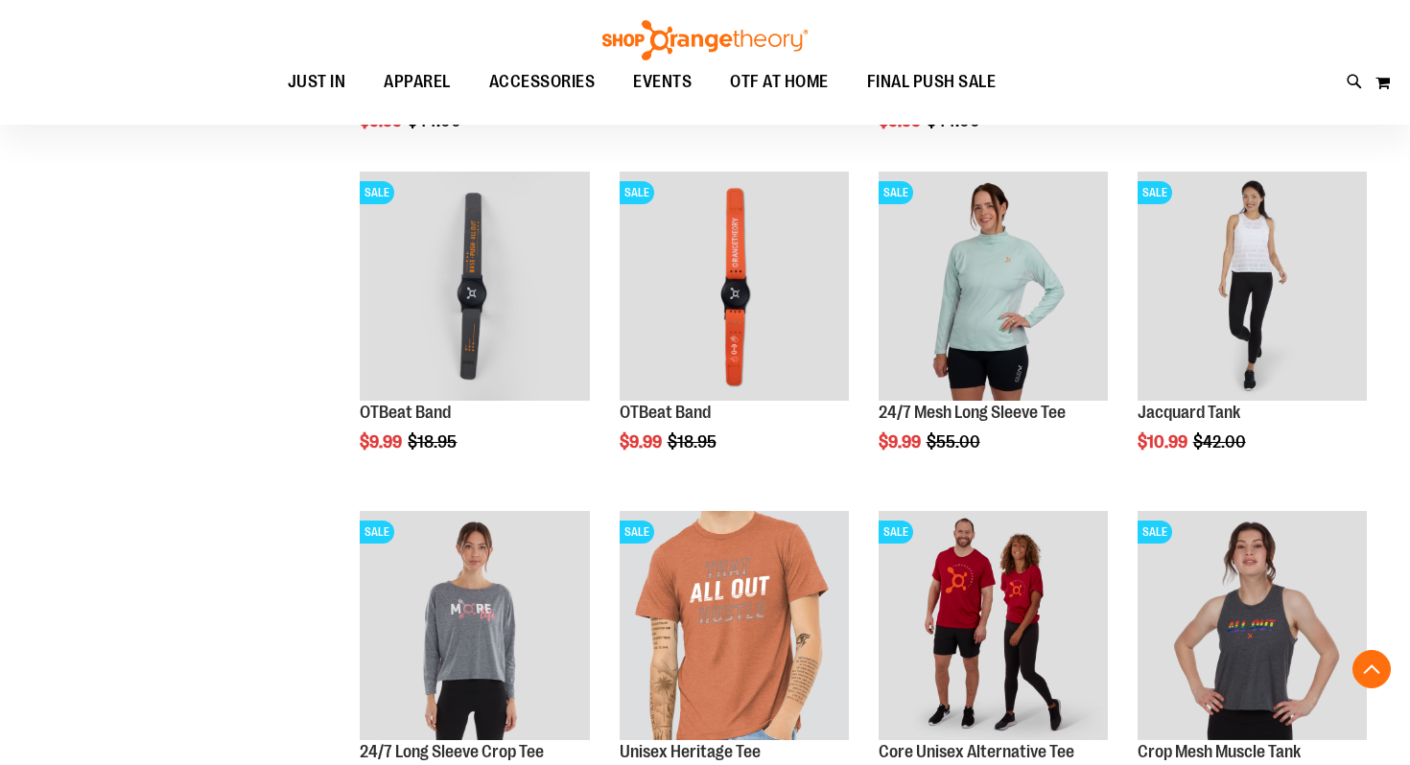
scroll to position [639, 0]
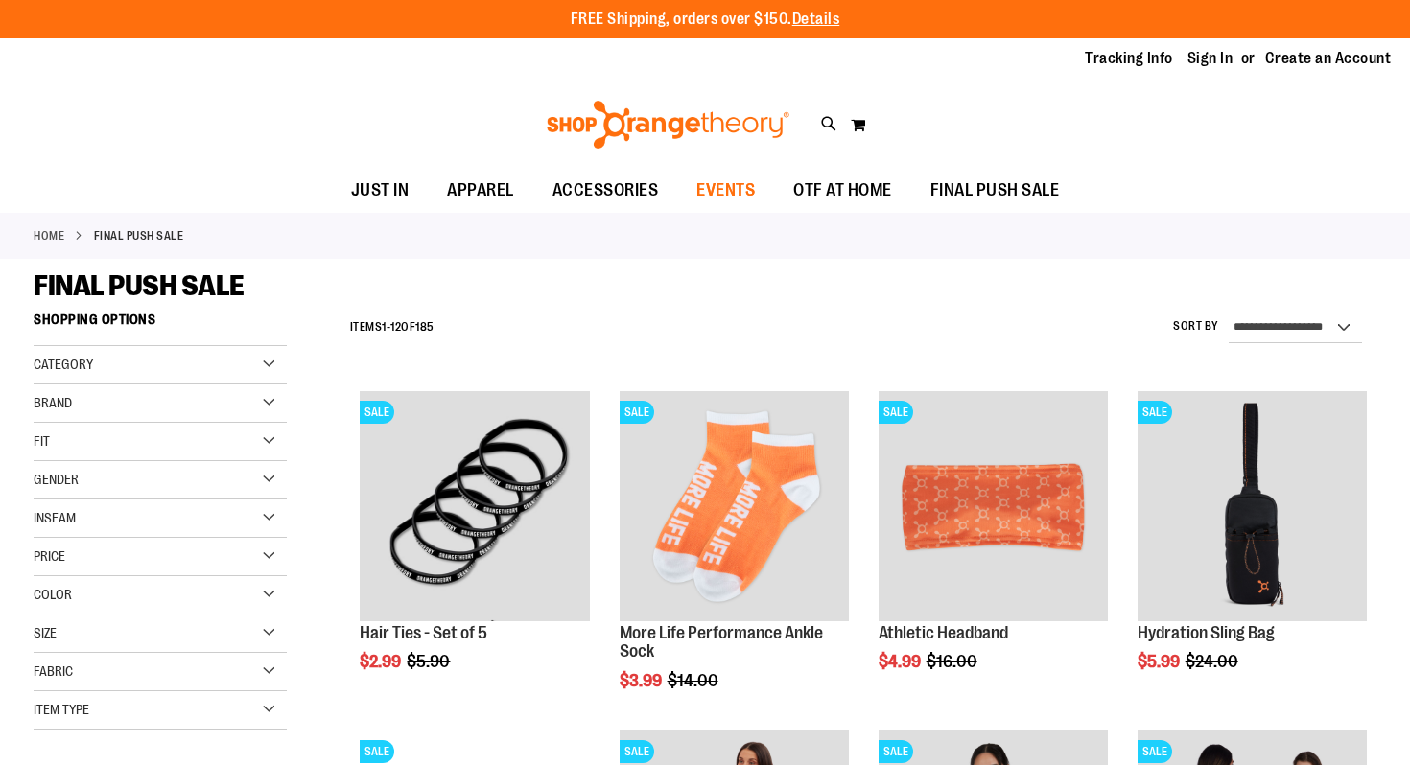
click at [720, 188] on span "EVENTS" at bounding box center [725, 190] width 58 height 43
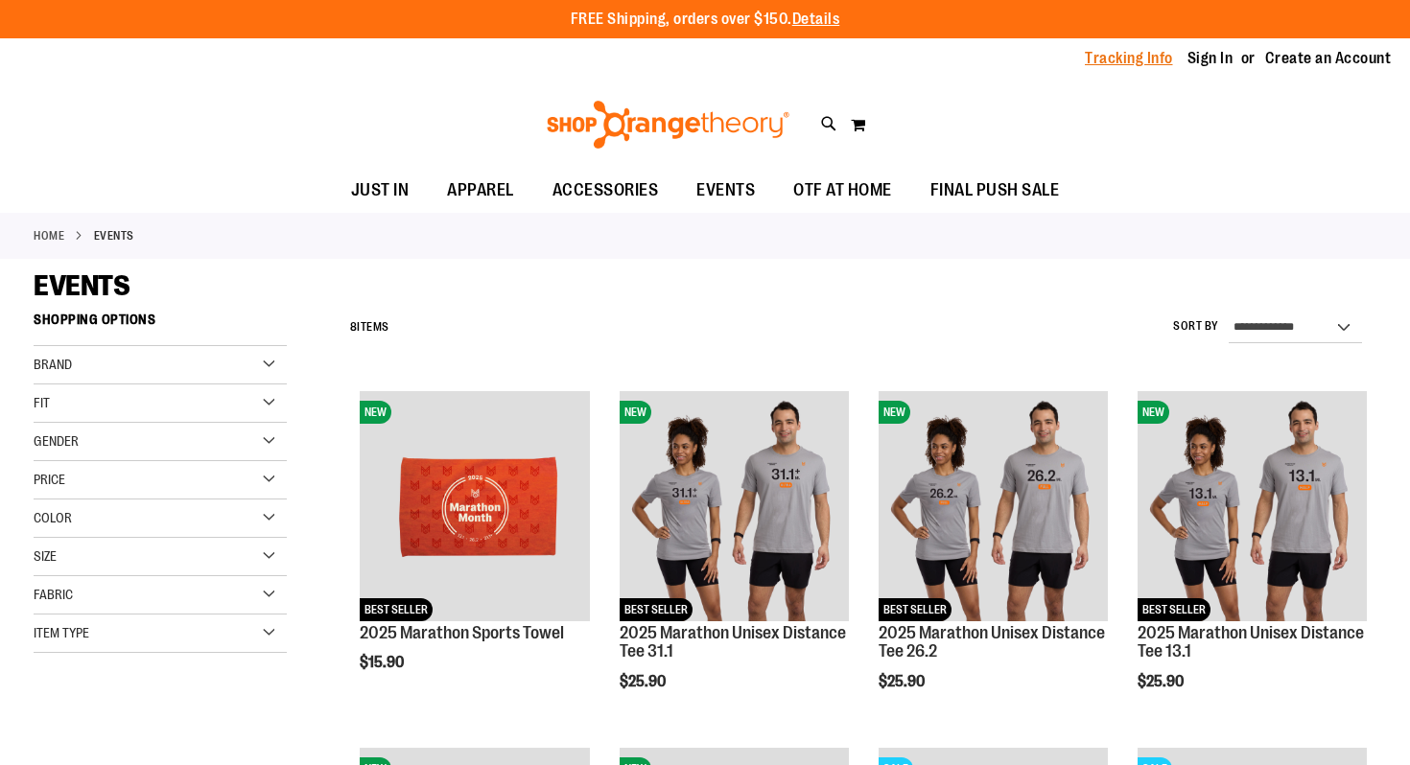
click at [1108, 60] on link "Tracking Info" at bounding box center [1128, 58] width 88 height 21
click at [1224, 67] on link "Sign In" at bounding box center [1210, 58] width 46 height 21
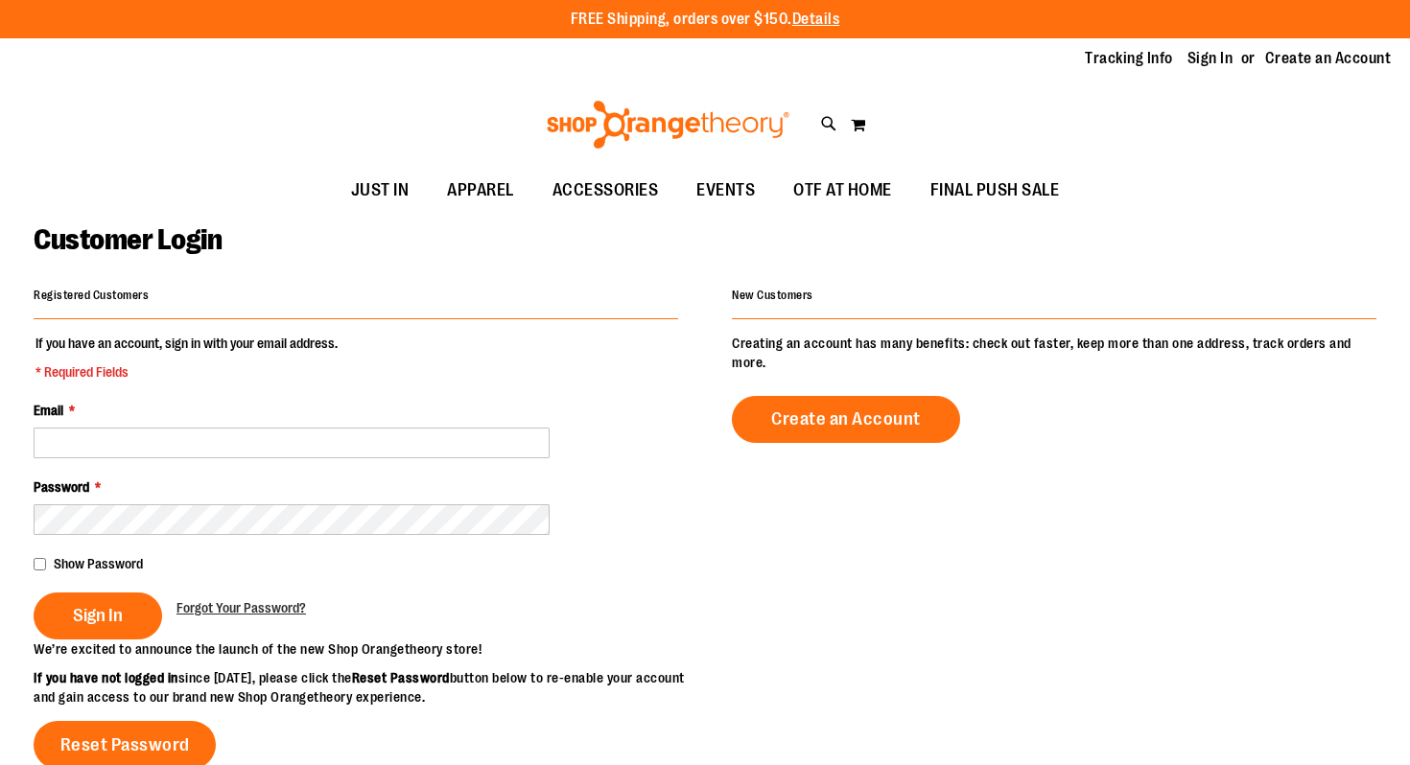
click at [267, 462] on fieldset "If you have an account, sign in with your email address. * Required Fields Emai…" at bounding box center [356, 487] width 644 height 306
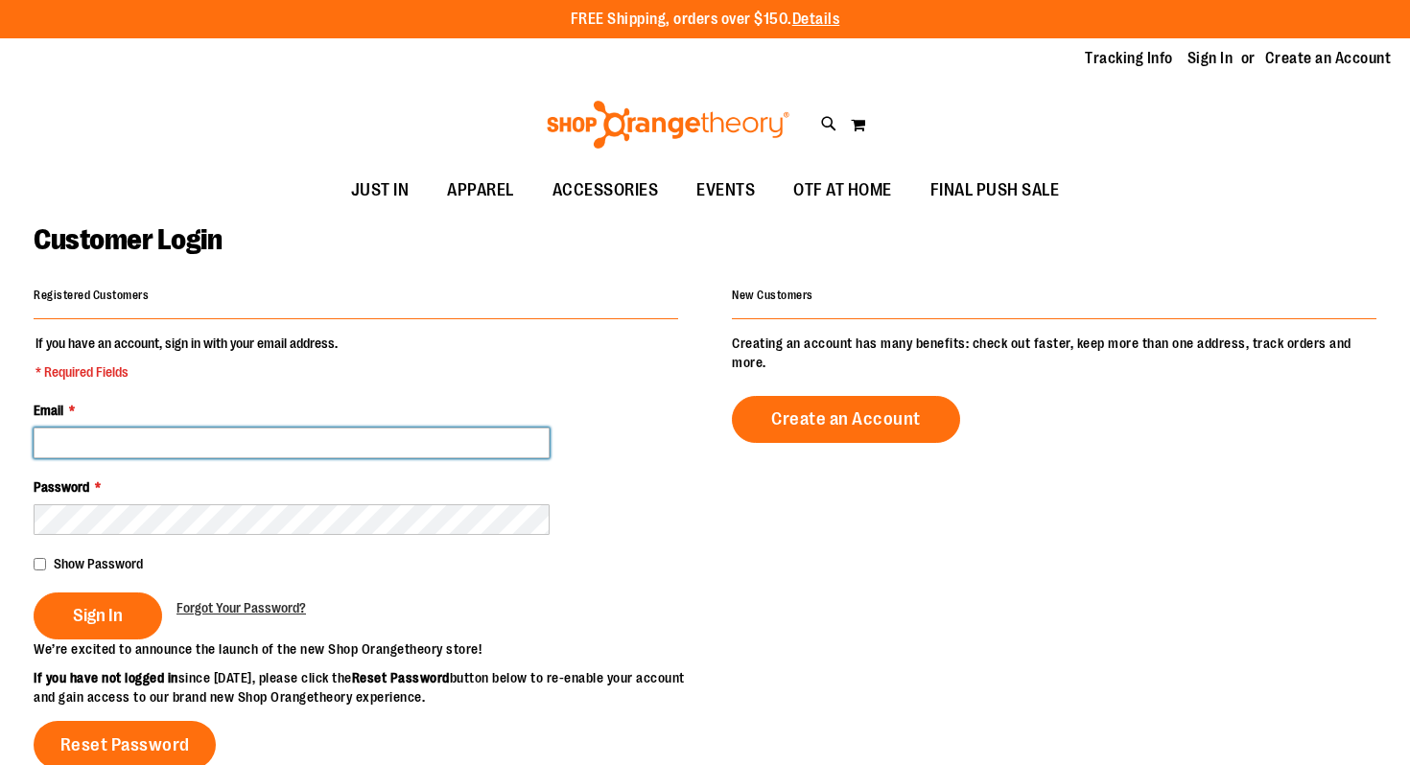
click at [267, 442] on input "Email *" at bounding box center [292, 443] width 516 height 31
type input "**********"
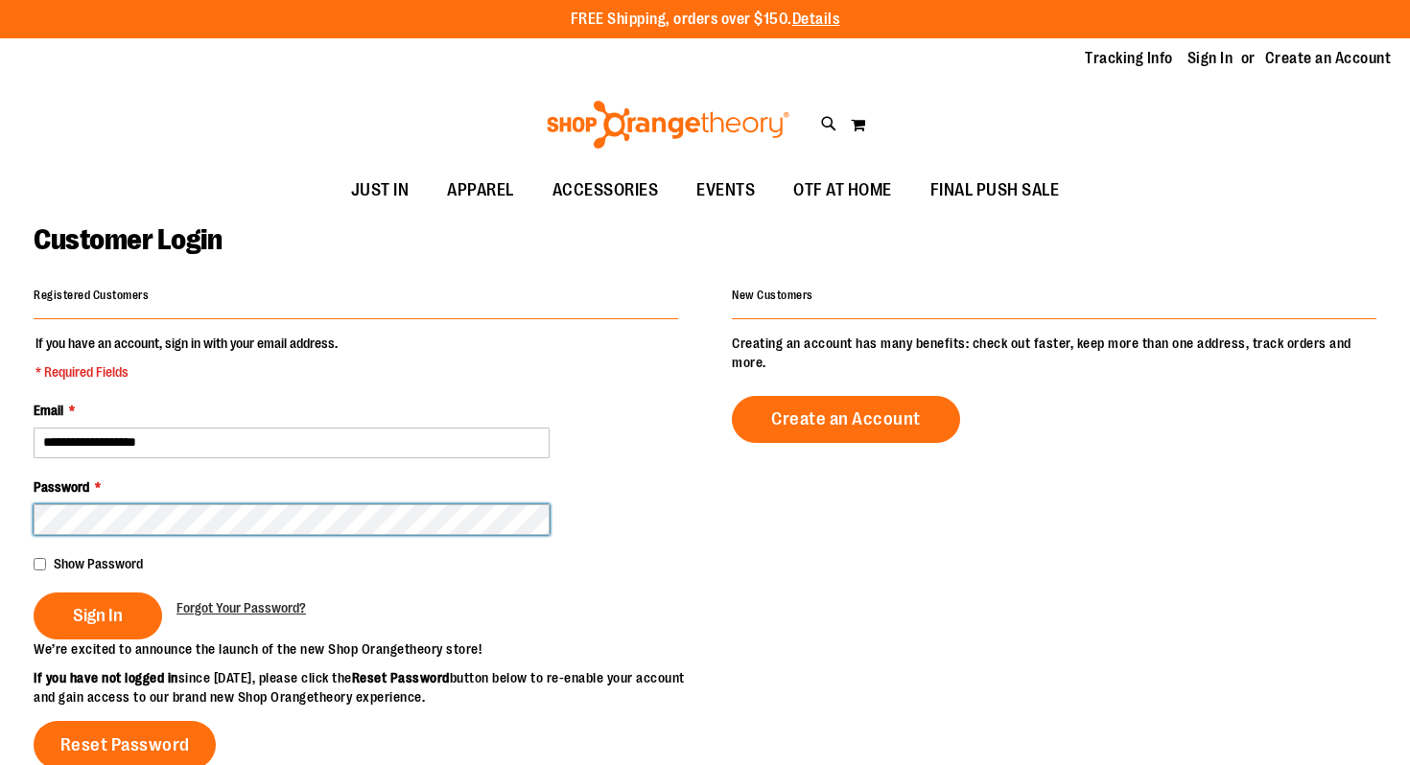
click at [34, 593] on button "Sign In" at bounding box center [98, 616] width 128 height 47
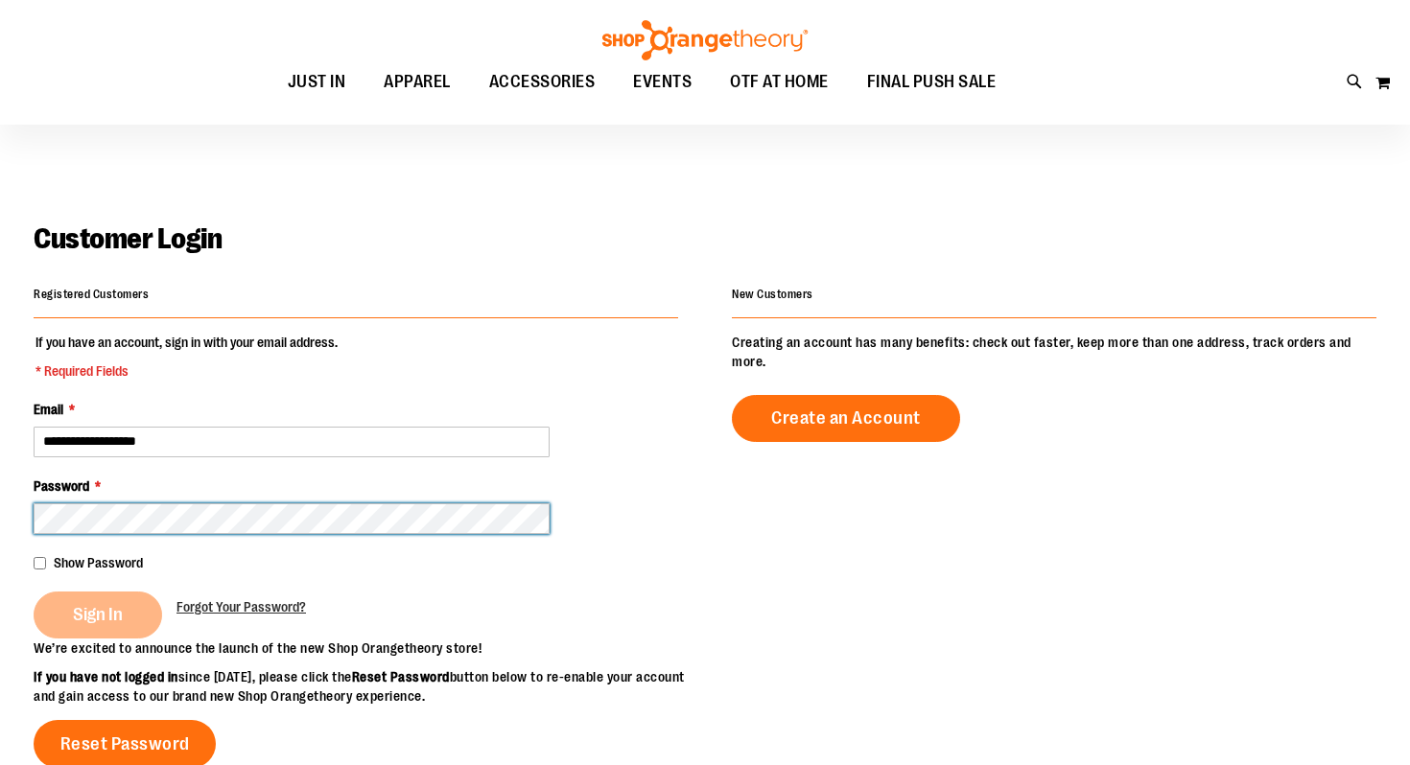
scroll to position [23, 0]
